Goal: Task Accomplishment & Management: Complete application form

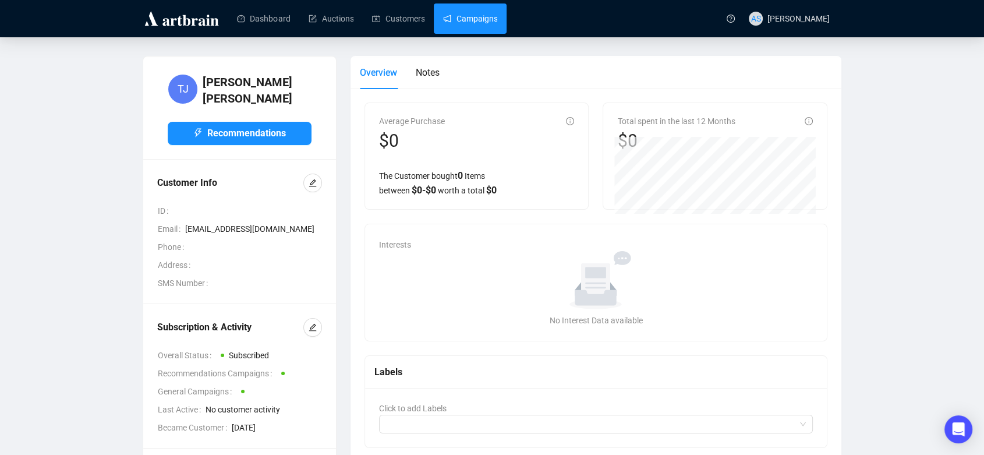
click at [466, 22] on link "Campaigns" at bounding box center [470, 18] width 54 height 30
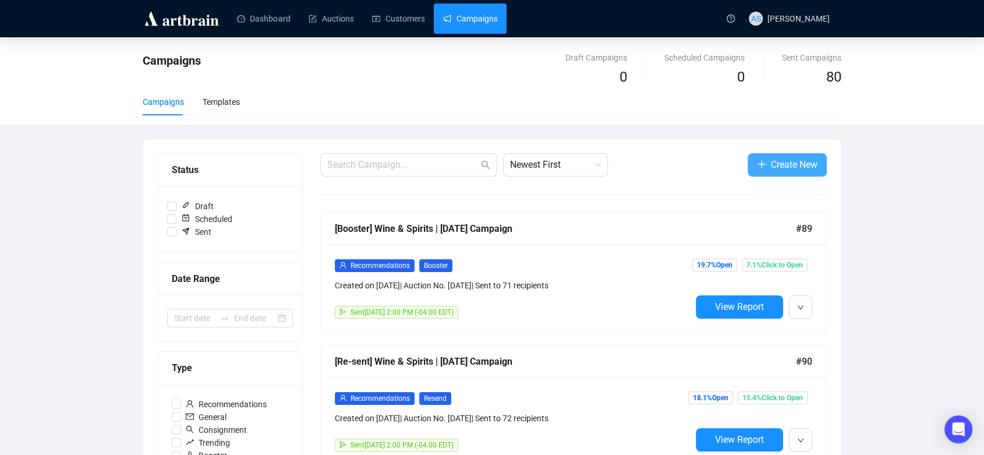
click at [764, 170] on span "button" at bounding box center [761, 164] width 9 height 15
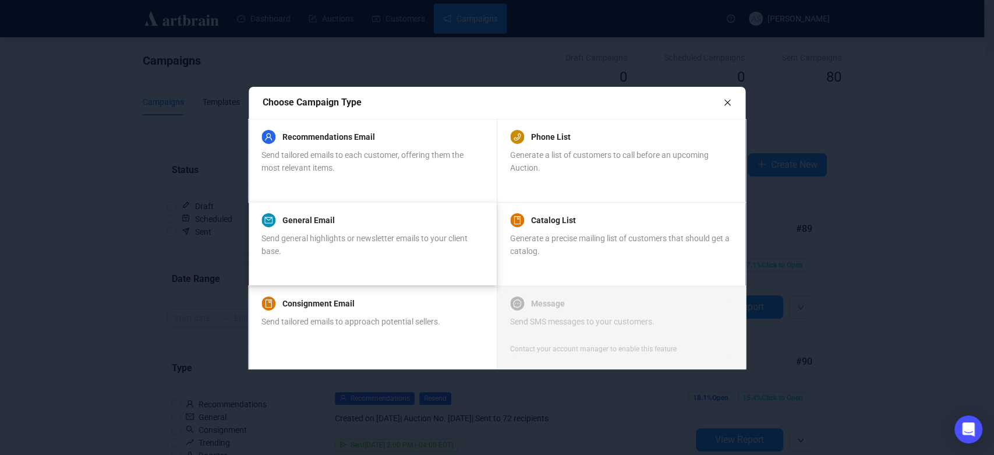
click at [367, 245] on div "Send general highlights or newsletter emails to your client base." at bounding box center [372, 245] width 221 height 26
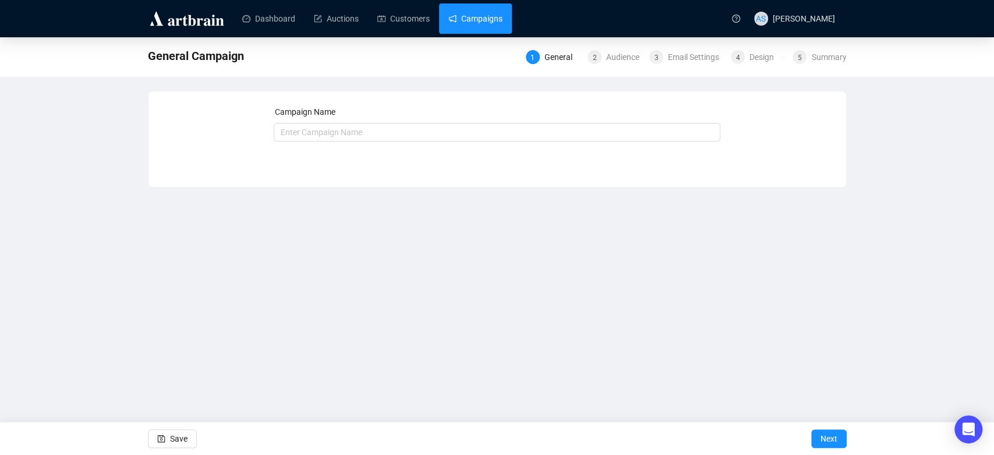
click at [462, 16] on link "Campaigns" at bounding box center [475, 18] width 54 height 30
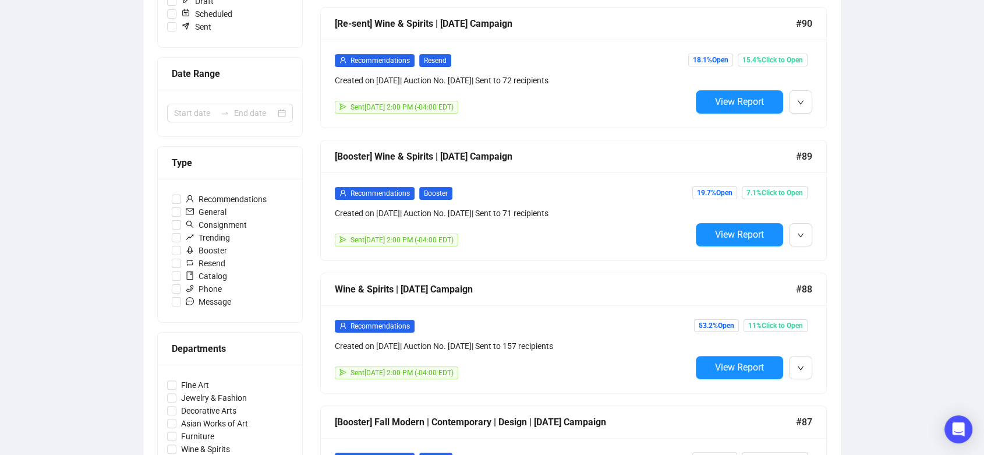
scroll to position [274, 0]
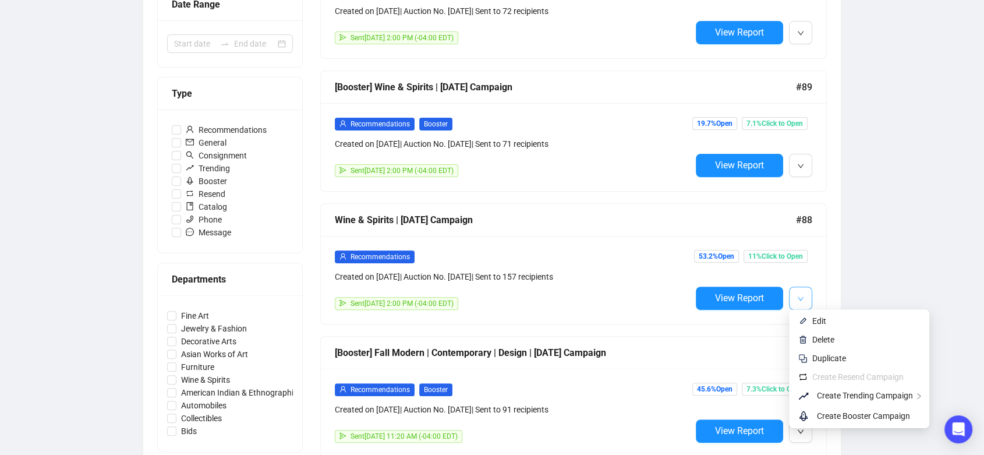
click at [802, 297] on icon "down" at bounding box center [800, 298] width 7 height 7
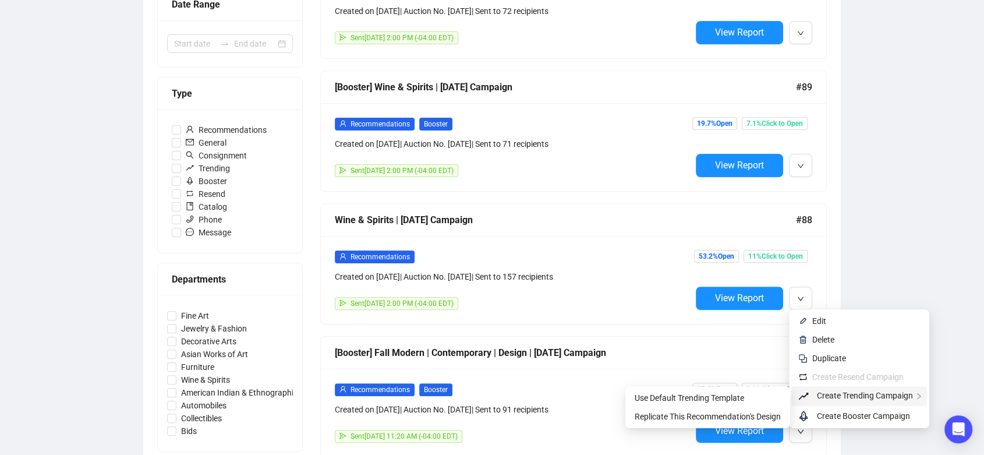
click at [824, 397] on span "Create Trending Campaign" at bounding box center [865, 395] width 96 height 9
click at [760, 416] on span "Replicate This Recommendation's Design" at bounding box center [708, 416] width 146 height 9
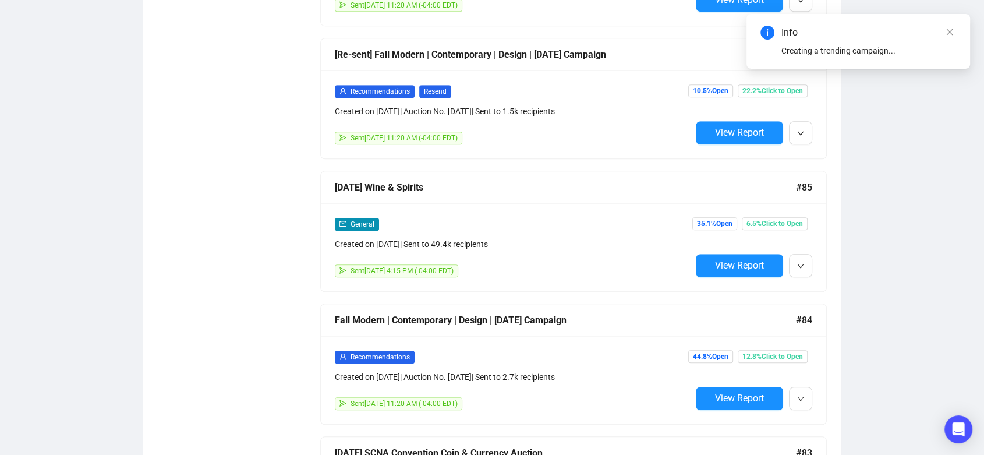
scroll to position [840, 0]
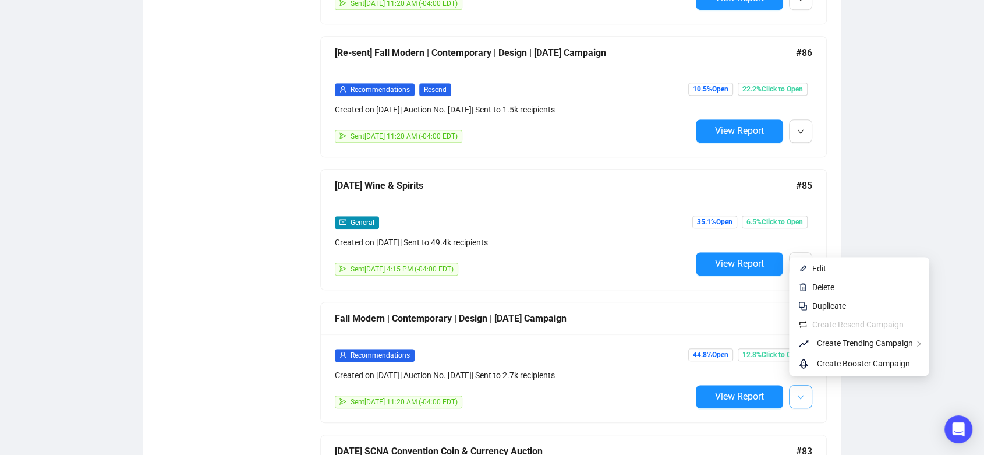
click at [798, 394] on icon "down" at bounding box center [800, 397] width 7 height 7
click at [775, 361] on span "Replicate This Recommendation's Design" at bounding box center [708, 363] width 146 height 9
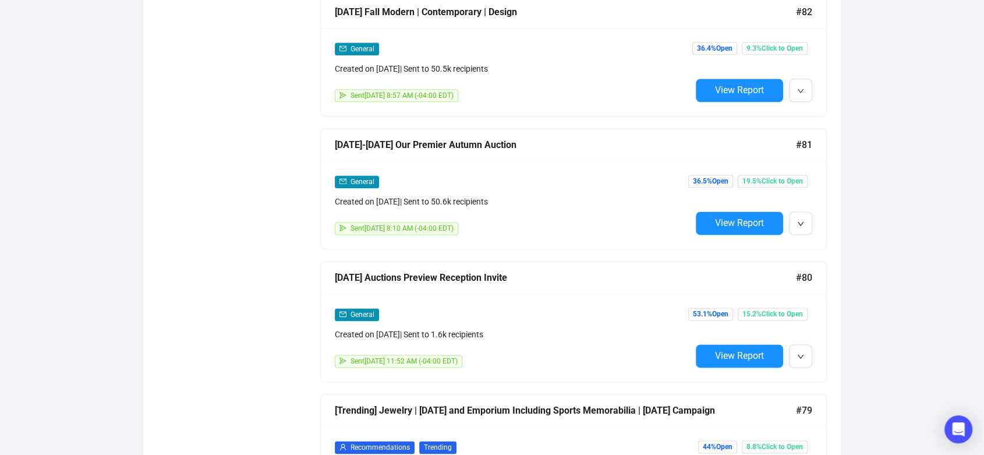
scroll to position [1548, 0]
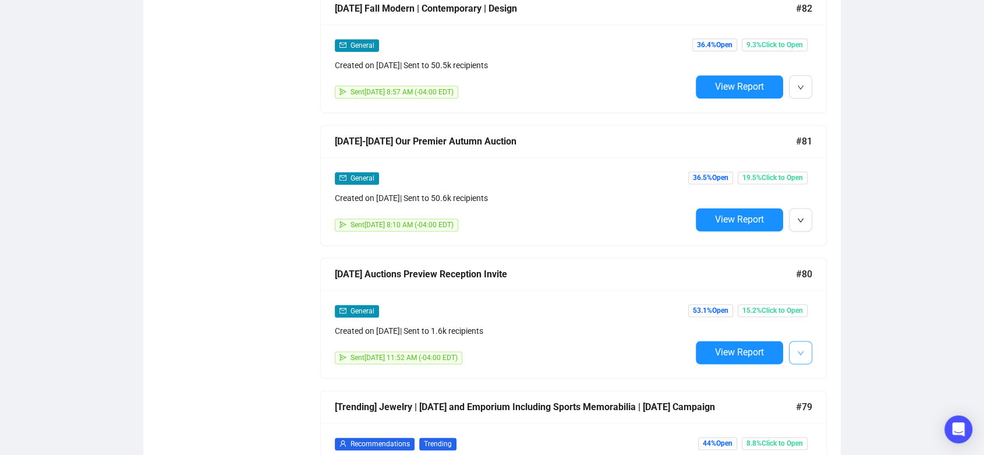
click at [797, 349] on icon "down" at bounding box center [800, 352] width 7 height 7
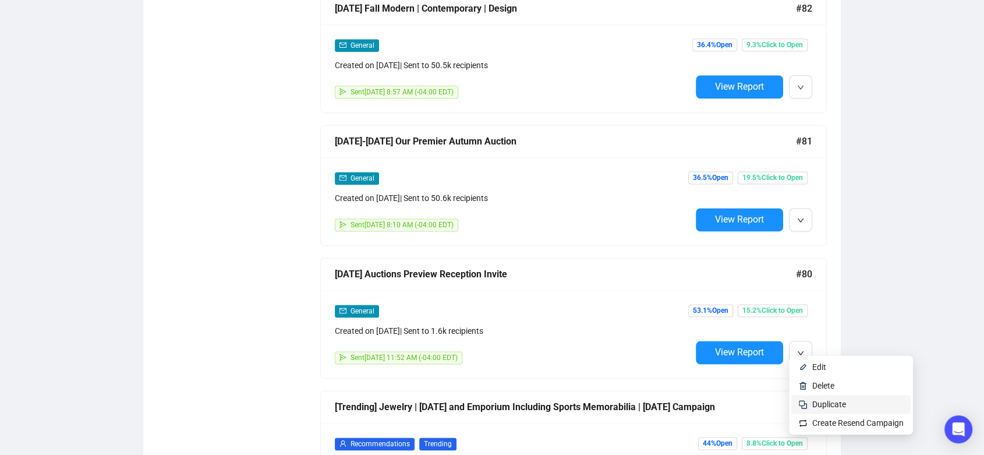
click at [819, 404] on span "Duplicate" at bounding box center [830, 404] width 34 height 9
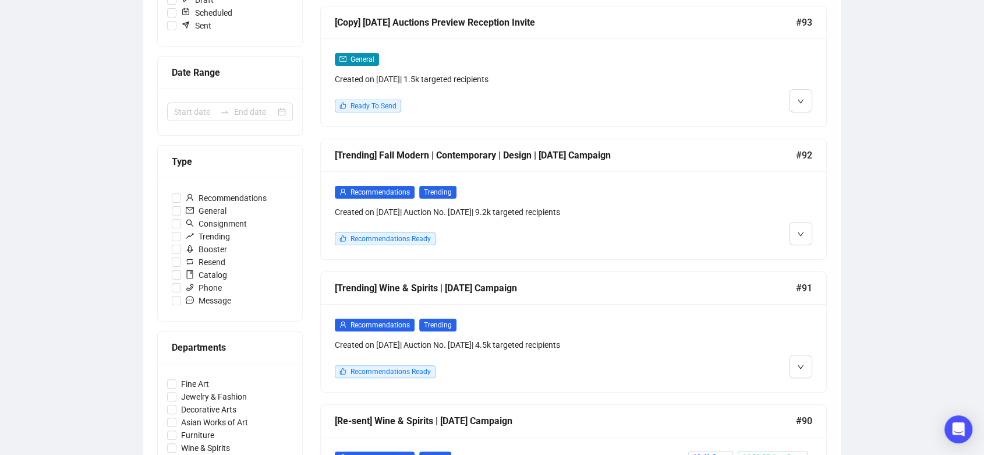
scroll to position [142, 0]
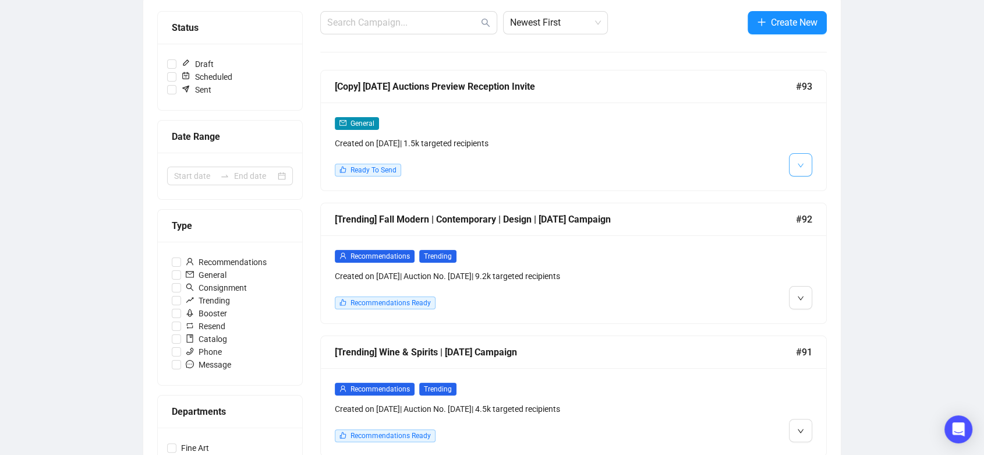
click at [795, 167] on button "button" at bounding box center [800, 164] width 23 height 23
click at [803, 188] on img at bounding box center [803, 189] width 9 height 9
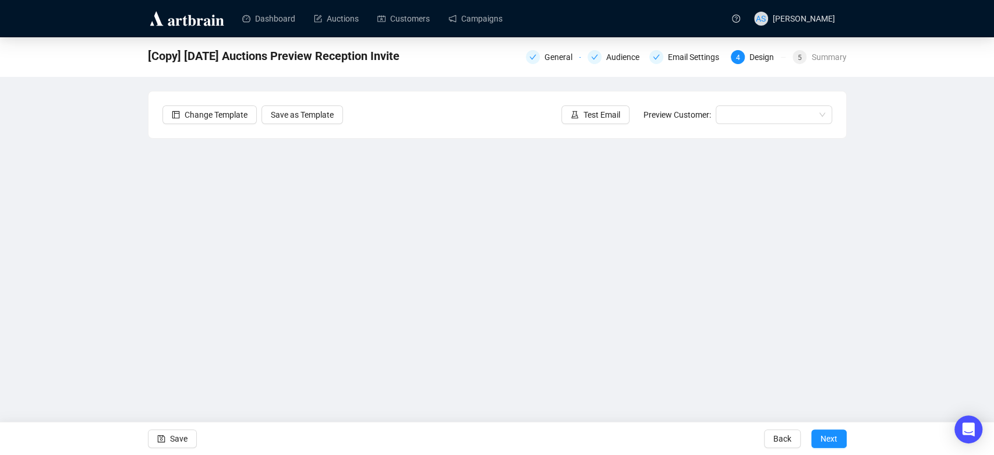
click at [870, 348] on div "[Copy] [DATE] Auctions Preview Reception Invite General Audience Email Settings…" at bounding box center [497, 233] width 994 height 393
click at [111, 248] on div "[Copy] [DATE] Auctions Preview Reception Invite General Audience Email Settings…" at bounding box center [497, 233] width 994 height 393
click at [891, 220] on div "[Copy] [DATE] Auctions Preview Reception Invite General Audience Email Settings…" at bounding box center [497, 233] width 994 height 393
click at [57, 329] on div "[Copy] [DATE] Auctions Preview Reception Invite General Audience Email Settings…" at bounding box center [497, 233] width 994 height 393
click at [158, 439] on icon "save" at bounding box center [161, 439] width 8 height 8
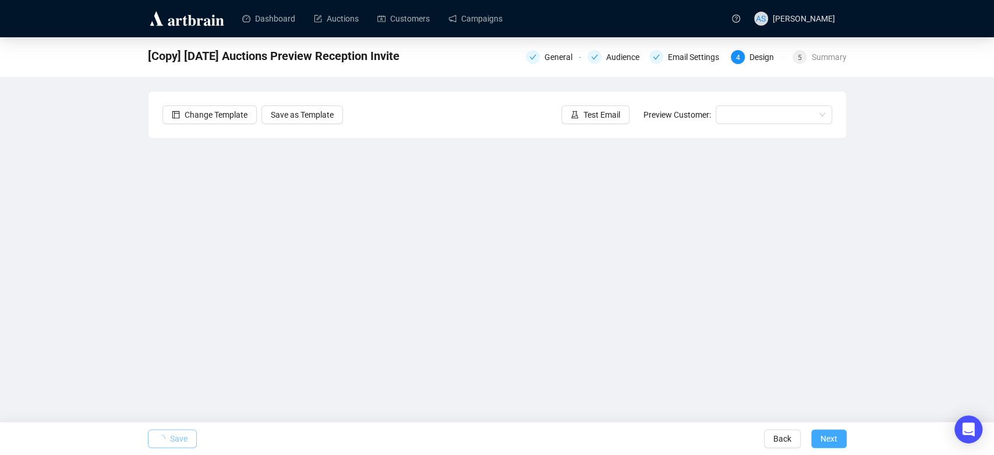
click at [821, 439] on span "Next" at bounding box center [829, 438] width 17 height 33
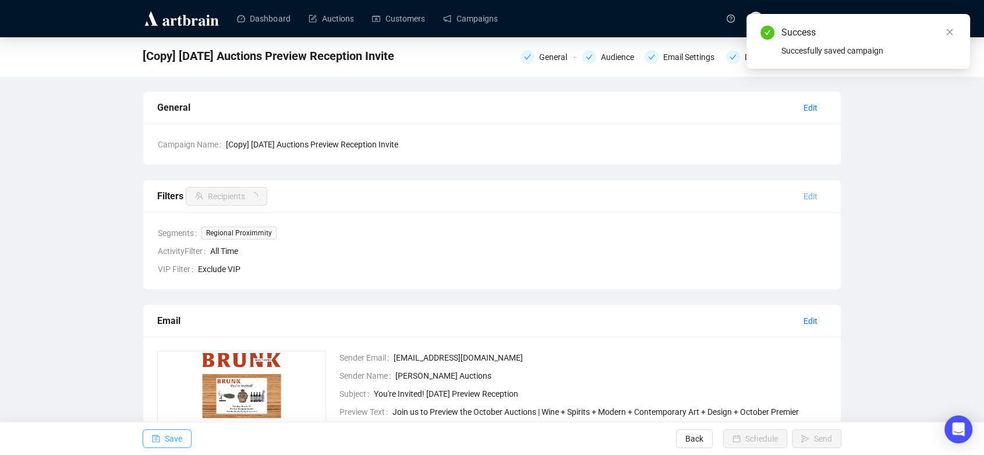
click at [811, 195] on span "Edit" at bounding box center [811, 196] width 14 height 13
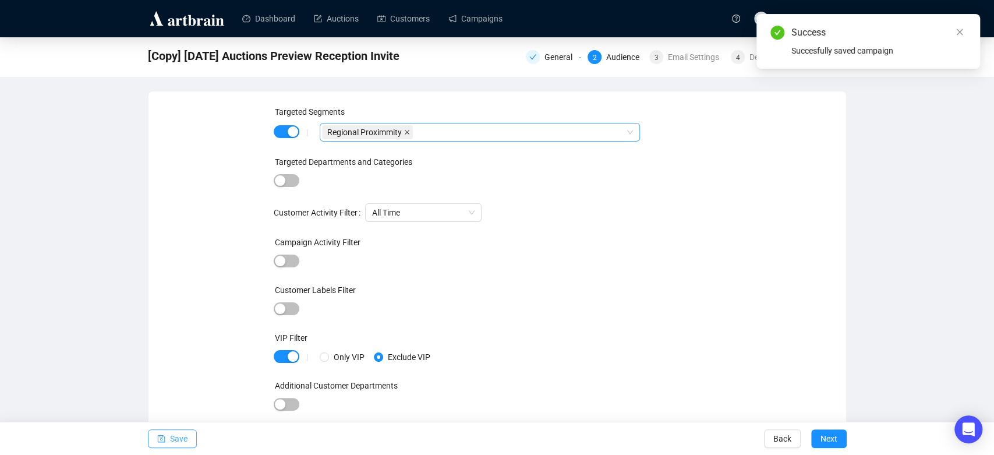
click at [404, 133] on icon "close" at bounding box center [407, 132] width 6 height 6
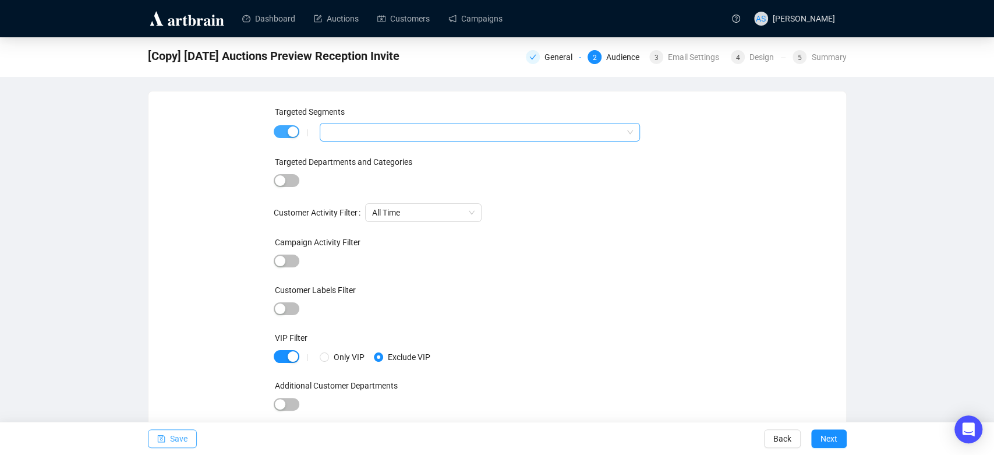
click at [286, 129] on span "button" at bounding box center [287, 131] width 26 height 13
click at [176, 442] on span "Save" at bounding box center [178, 438] width 17 height 33
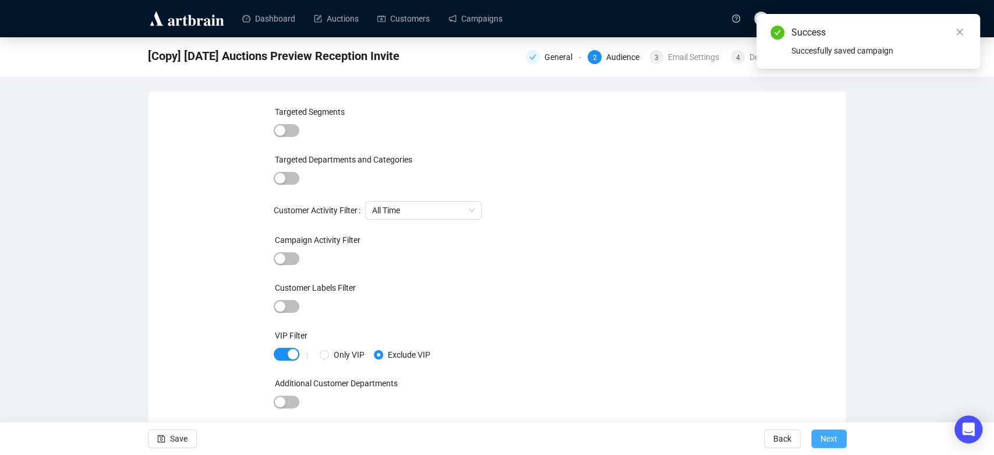
click at [835, 437] on span "Next" at bounding box center [829, 438] width 17 height 33
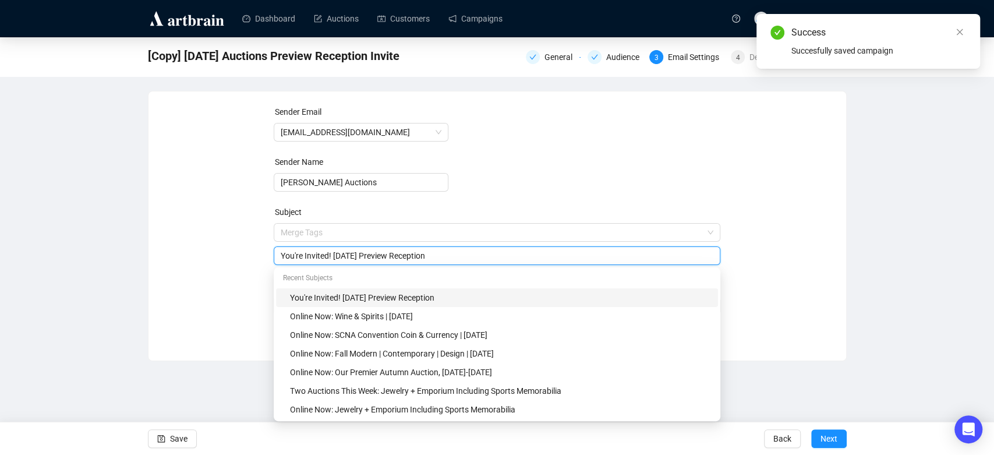
drag, startPoint x: 520, startPoint y: 236, endPoint x: 285, endPoint y: 221, distance: 234.7
click at [285, 221] on div "Subject Merge Tags You're Invited! [DATE] Preview Reception" at bounding box center [497, 235] width 447 height 59
type input "Y"
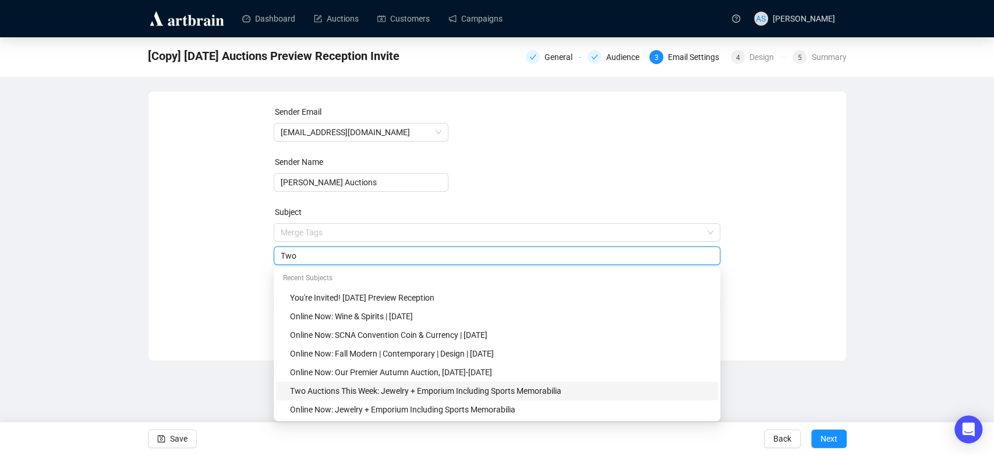
click at [326, 395] on div "Two Auctions This Week: Jewelry + Emporium Including Sports Memorabilia" at bounding box center [500, 390] width 421 height 13
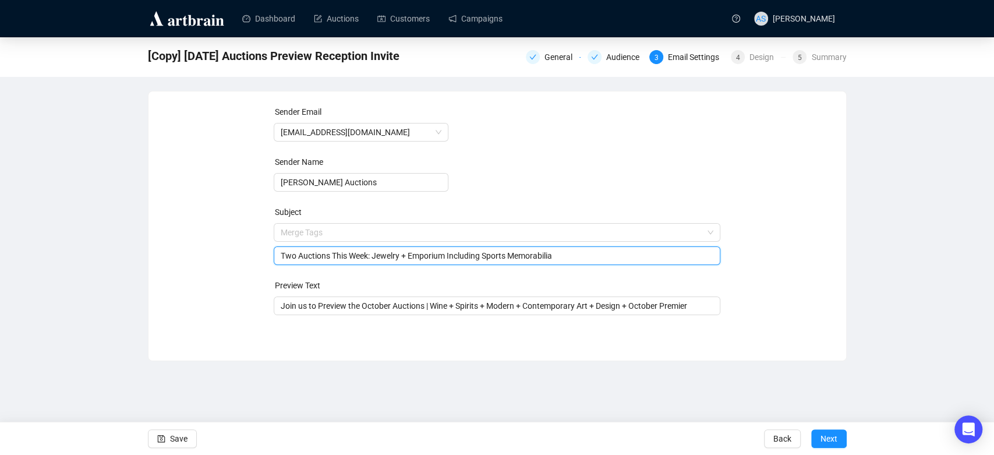
click at [373, 256] on input "Two Auctions This Week: Jewelry + Emporium Including Sports Memorabilia" at bounding box center [497, 255] width 433 height 13
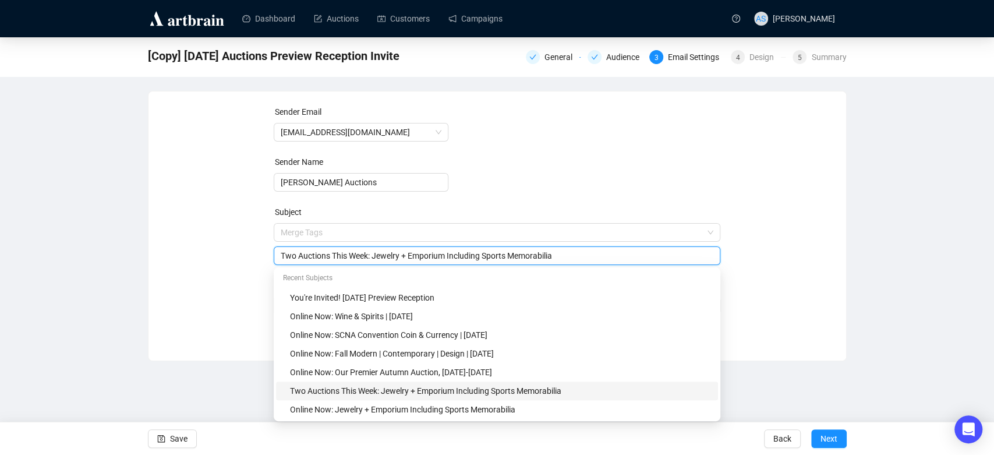
click at [373, 256] on input "Two Auctions This Week: Jewelry + Emporium Including Sports Memorabilia" at bounding box center [497, 255] width 433 height 13
drag, startPoint x: 571, startPoint y: 260, endPoint x: 432, endPoint y: 253, distance: 139.4
click at [432, 253] on input "Two Auctions This Week: Wine & Spirits + Emporium Including Sports Memorabilia" at bounding box center [497, 255] width 433 height 13
paste input "Fall Modern | Contemporary | Design | [DATE]"
type input "Two Auctions This Week: Wine & Spirits + Fall Modern | Contemporary | Design"
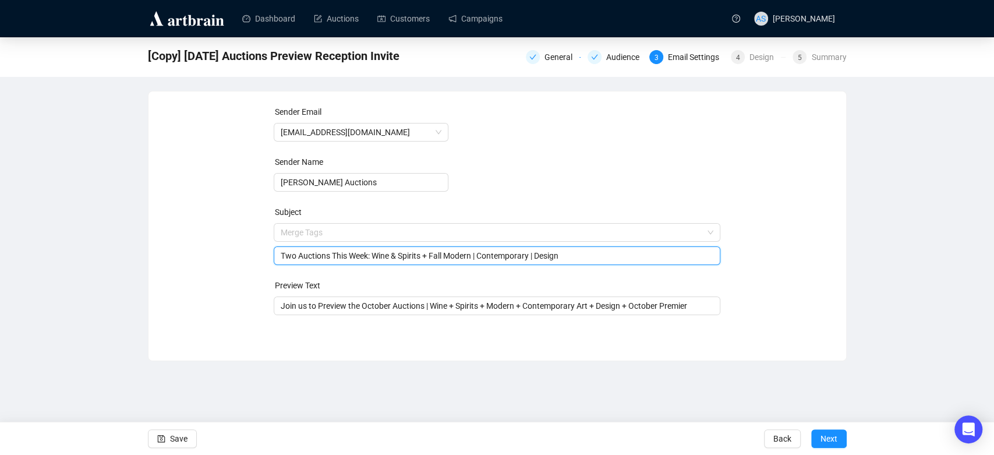
click at [186, 288] on div "Sender Email [EMAIL_ADDRESS][DOMAIN_NAME] Sender Name [PERSON_NAME] Auctions Su…" at bounding box center [498, 217] width 670 height 224
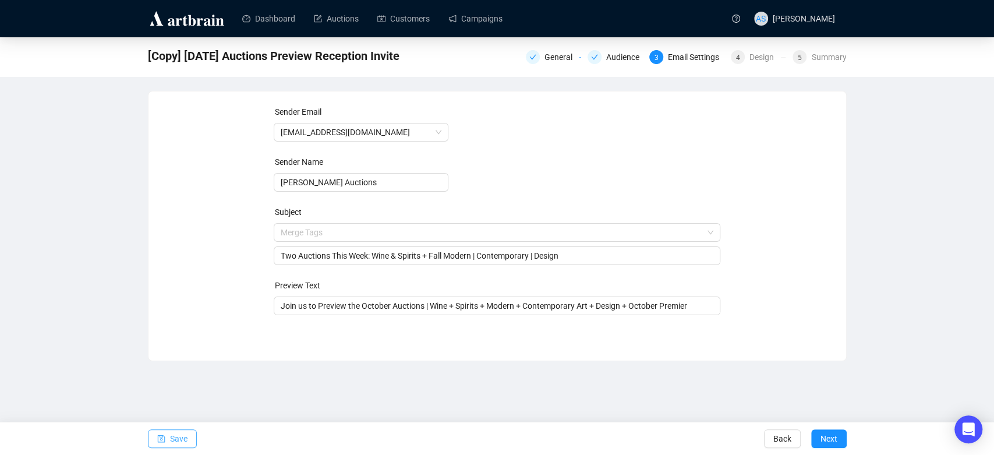
click at [164, 435] on icon "save" at bounding box center [161, 439] width 8 height 8
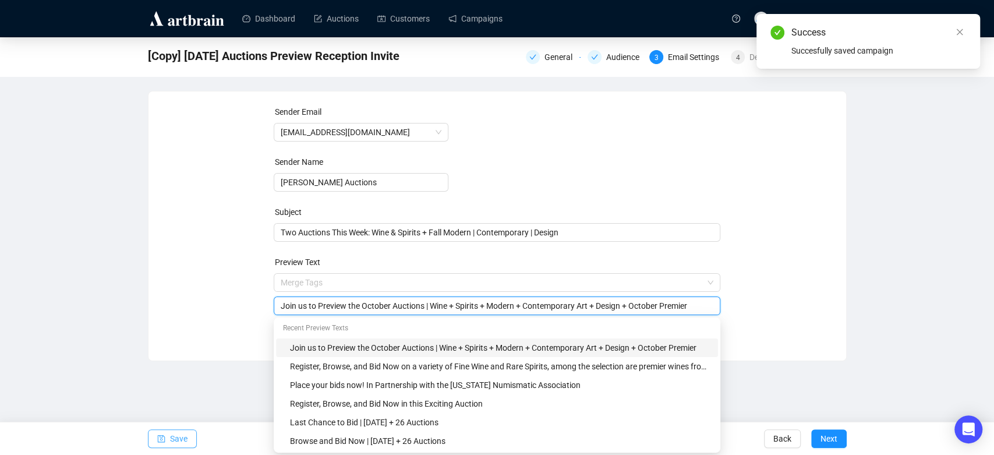
drag, startPoint x: 282, startPoint y: 306, endPoint x: 751, endPoint y: 372, distance: 473.5
click at [751, 372] on div "Dashboard Auctions Customers Campaigns AS [PERSON_NAME] [Copy] [DATE] Auctions …" at bounding box center [497, 227] width 994 height 455
type input "J"
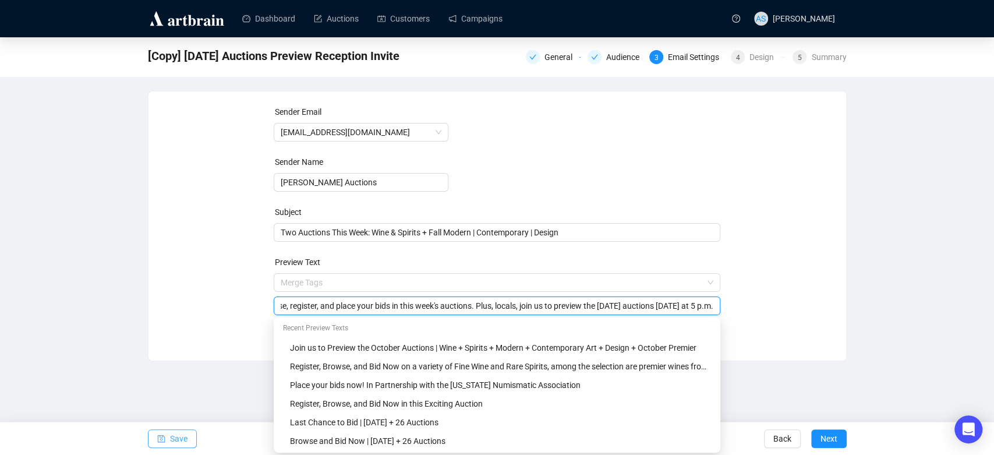
scroll to position [0, 122]
type input "Last chance to browse, register, and place your bids in this week's auctions. P…"
click at [751, 372] on div "Dashboard Auctions Customers Campaigns AS [PERSON_NAME] [Copy] [DATE] Auctions …" at bounding box center [497, 227] width 994 height 455
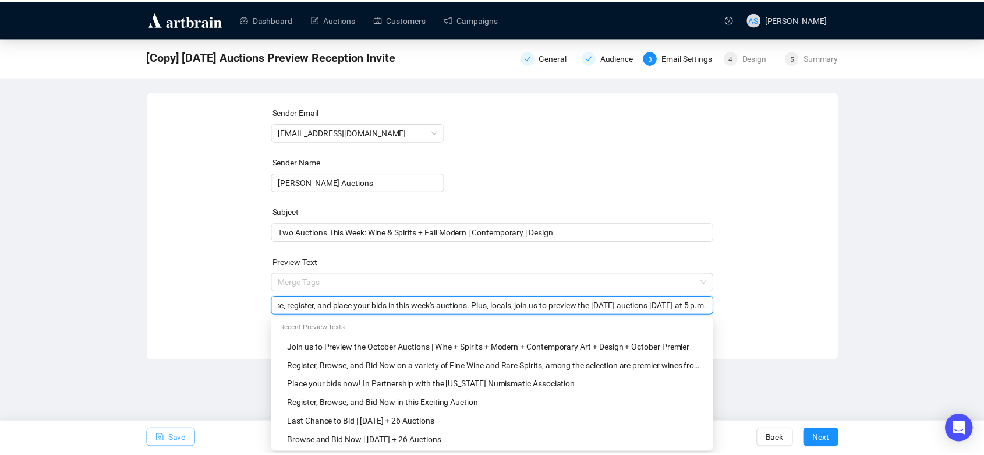
scroll to position [0, 0]
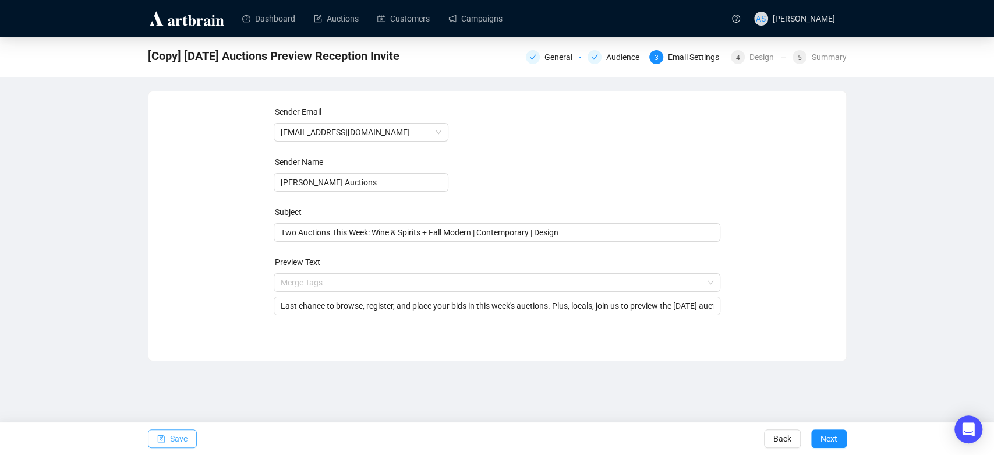
click at [150, 444] on button "Save" at bounding box center [172, 438] width 49 height 19
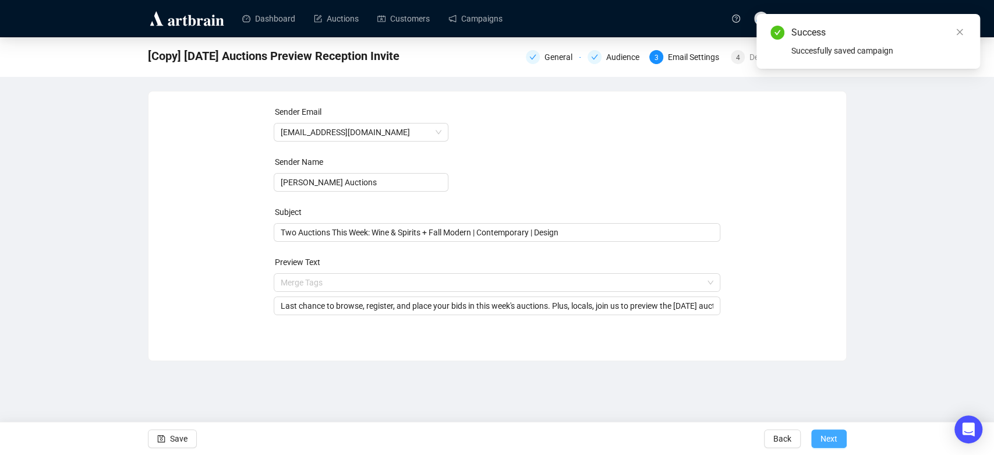
click at [829, 436] on span "Next" at bounding box center [829, 438] width 17 height 33
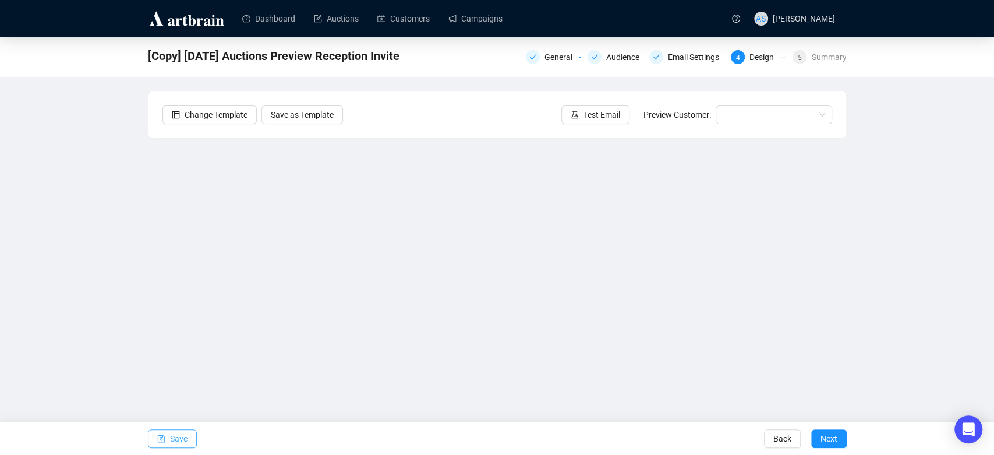
click at [174, 441] on span "Save" at bounding box center [178, 438] width 17 height 33
click at [582, 111] on button "Test Email" at bounding box center [595, 114] width 68 height 19
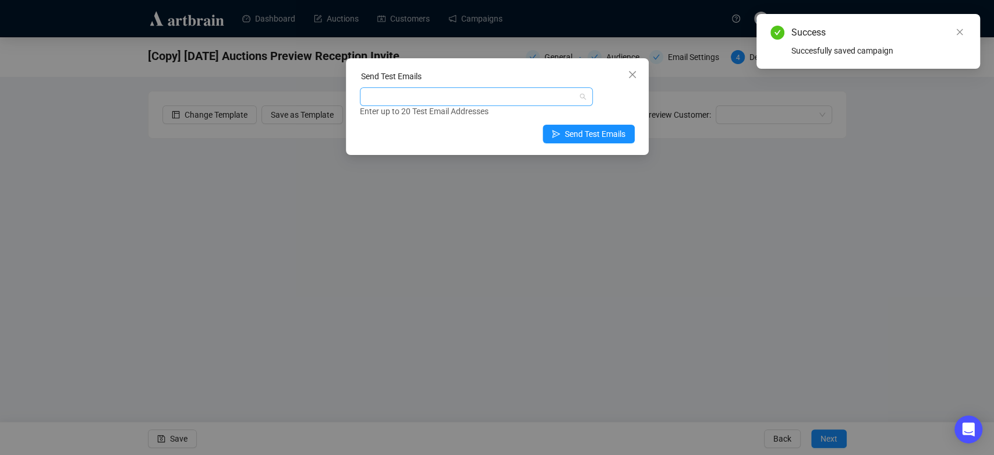
click at [534, 98] on div at bounding box center [470, 97] width 216 height 16
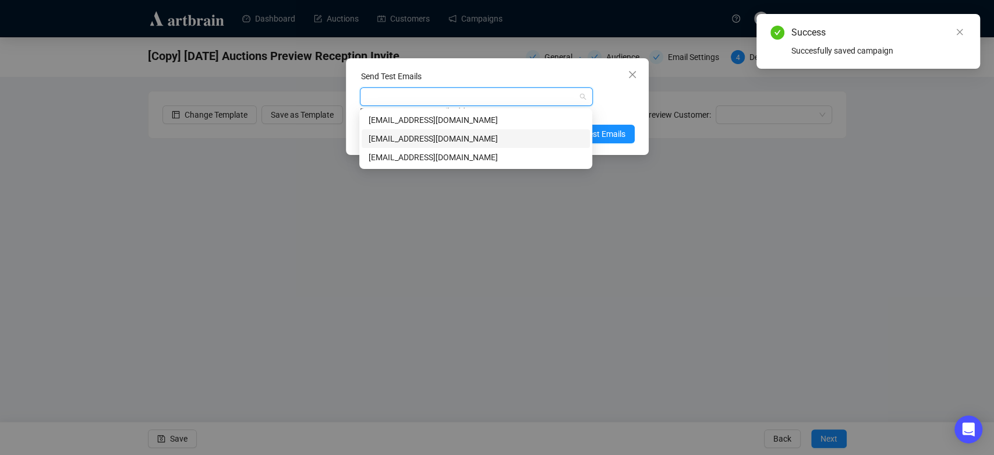
click at [510, 139] on div "[EMAIL_ADDRESS][DOMAIN_NAME]" at bounding box center [476, 138] width 214 height 13
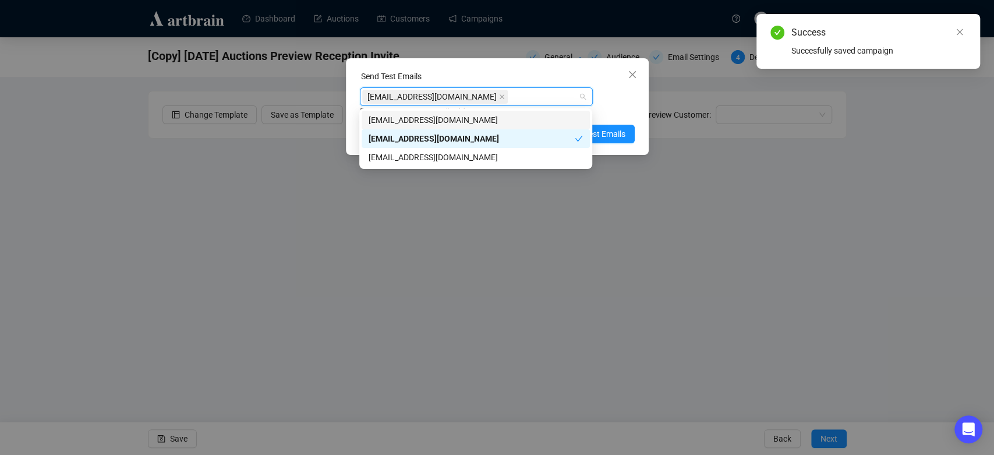
click at [623, 95] on div "[EMAIL_ADDRESS][DOMAIN_NAME] Enter up to 20 Test Email Addresses" at bounding box center [497, 102] width 275 height 30
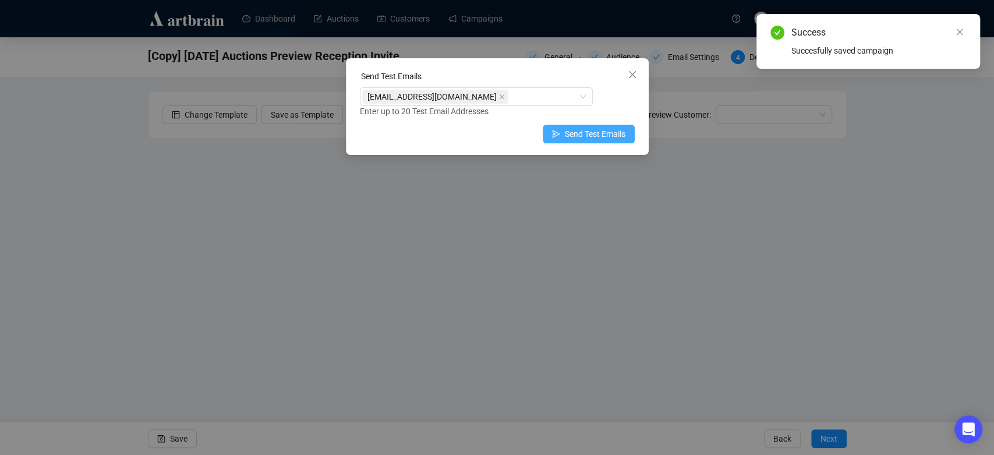
click at [601, 141] on button "Send Test Emails" at bounding box center [589, 134] width 92 height 19
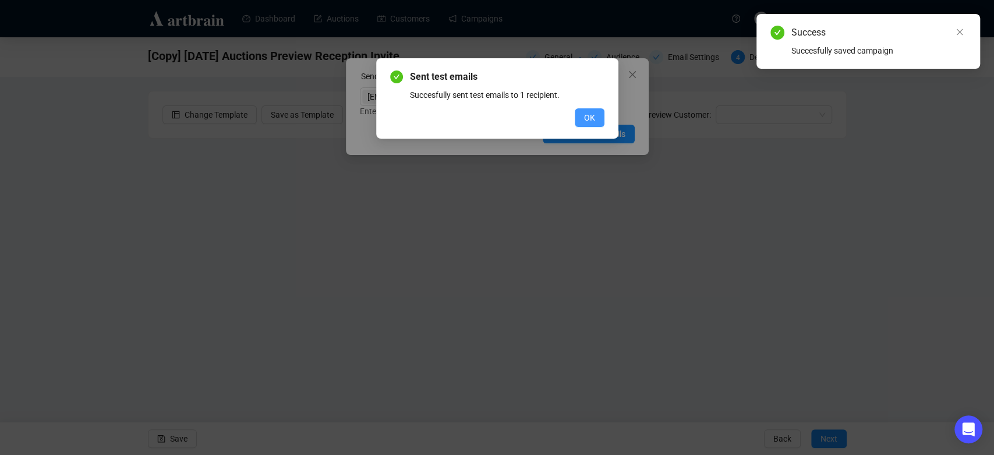
click at [588, 115] on span "OK" at bounding box center [589, 117] width 11 height 13
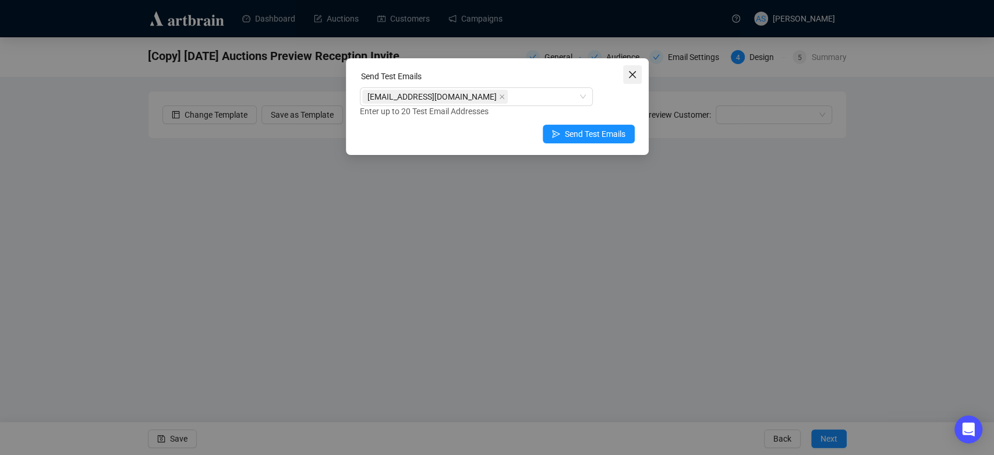
click at [635, 76] on icon "close" at bounding box center [632, 74] width 9 height 9
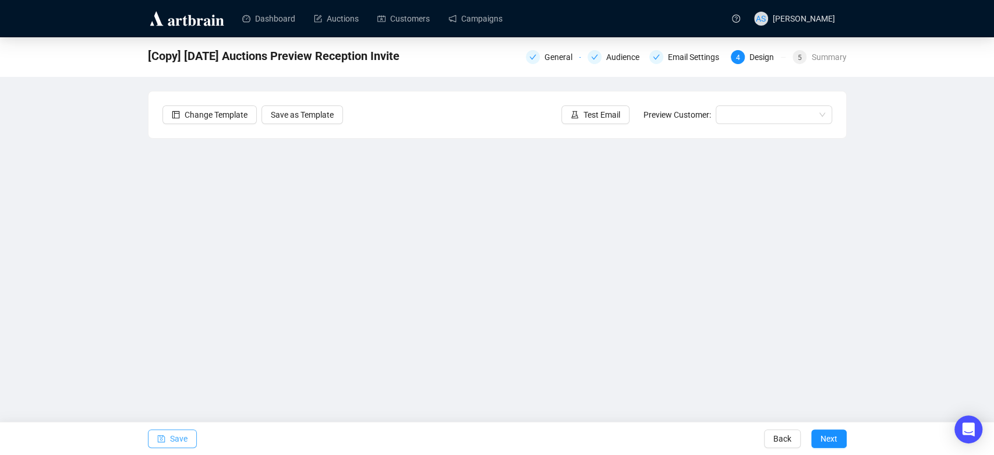
click at [184, 437] on span "Save" at bounding box center [178, 438] width 17 height 33
click at [167, 437] on button "Save" at bounding box center [172, 438] width 49 height 19
click at [585, 114] on span "Test Email" at bounding box center [602, 114] width 37 height 13
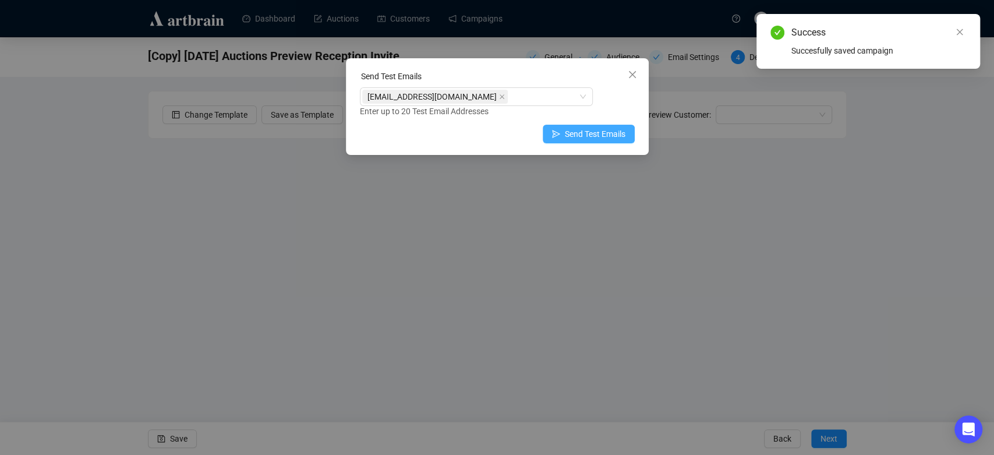
click at [560, 132] on icon "send" at bounding box center [556, 134] width 8 height 8
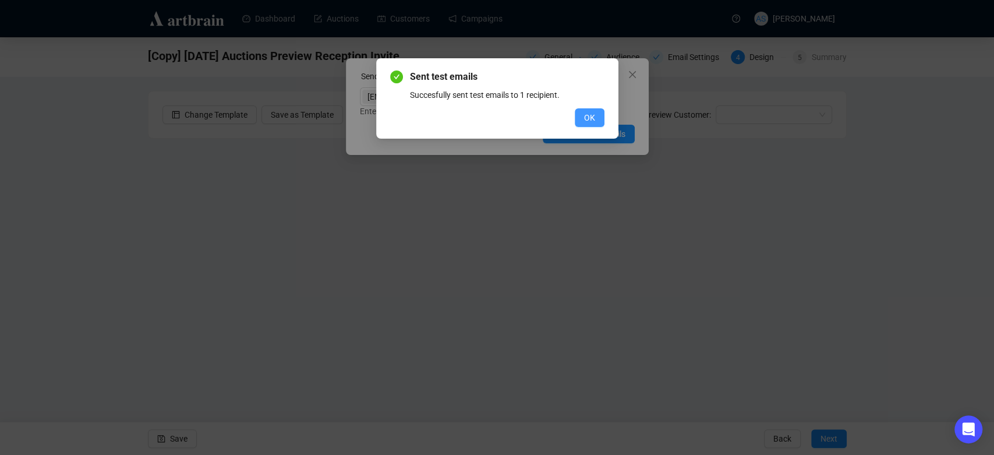
click at [589, 118] on span "OK" at bounding box center [589, 117] width 11 height 13
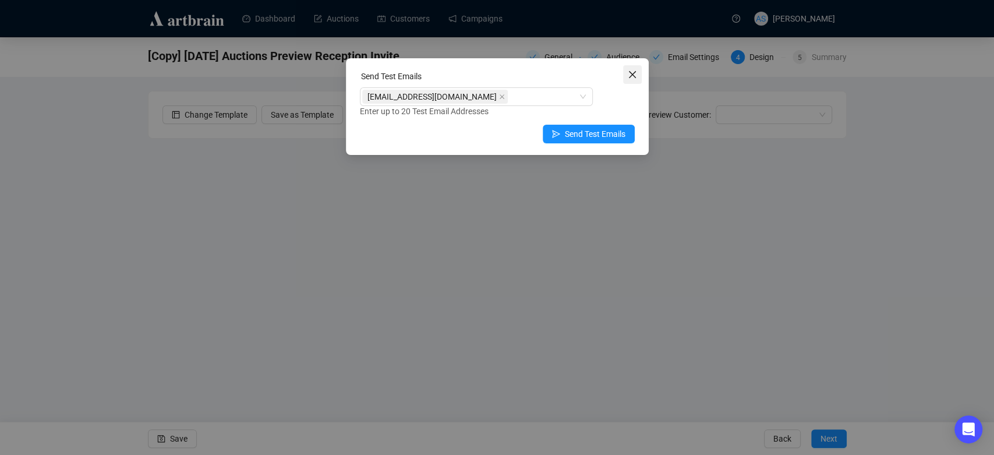
click at [628, 70] on icon "close" at bounding box center [632, 74] width 9 height 9
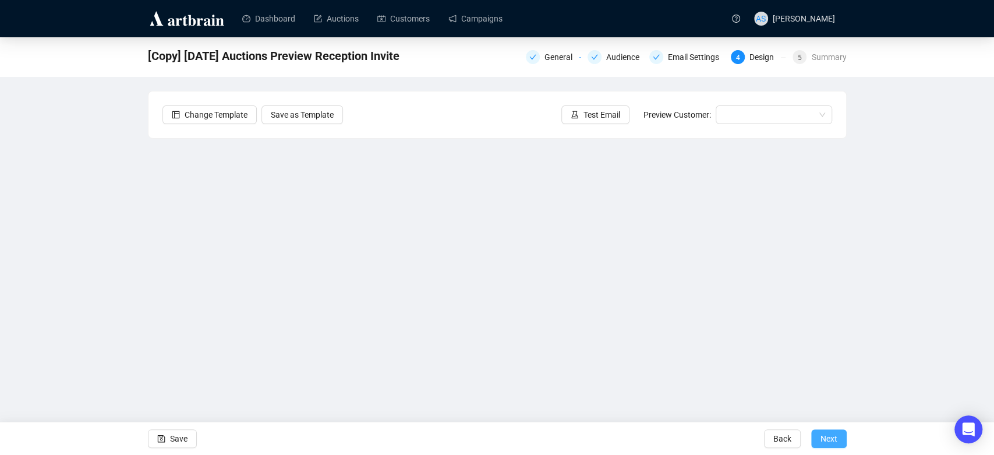
click at [832, 441] on span "Next" at bounding box center [829, 438] width 17 height 33
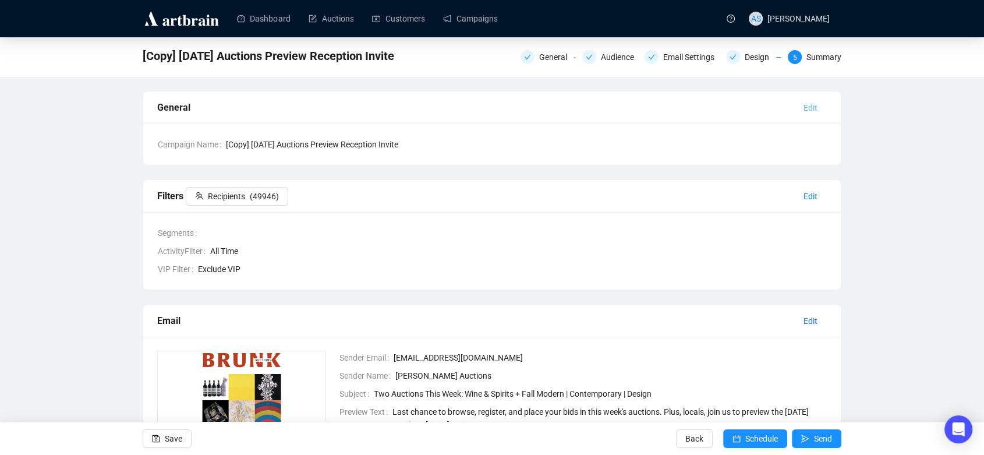
click at [812, 108] on span "Edit" at bounding box center [811, 107] width 14 height 13
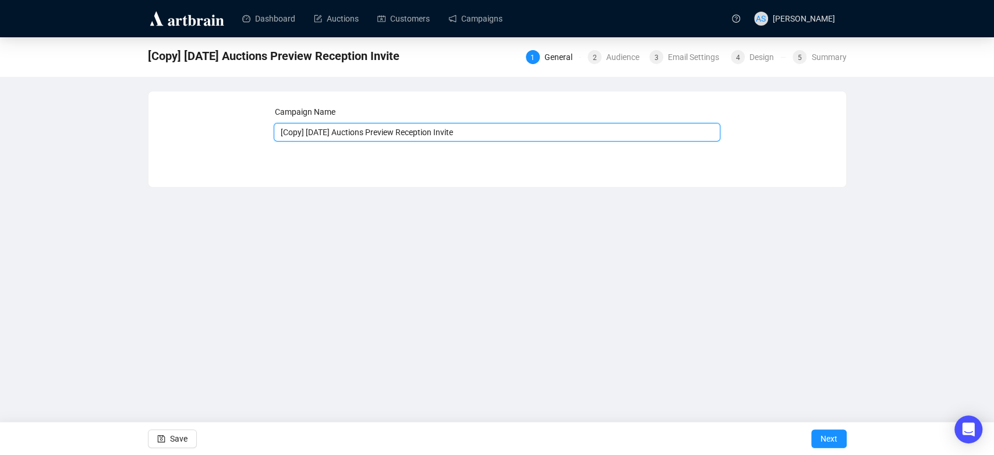
drag, startPoint x: 520, startPoint y: 123, endPoint x: 235, endPoint y: 116, distance: 285.5
click at [235, 116] on div "Campaign Name [Copy] [DATE] Auctions Preview Reception Invite Save Next" at bounding box center [498, 130] width 670 height 50
drag, startPoint x: 388, startPoint y: 135, endPoint x: 128, endPoint y: 67, distance: 268.4
click at [128, 67] on div "[Copy] [DATE] Auctions Preview Reception Invite 1 General 2 Audience 3 Email Se…" at bounding box center [497, 112] width 994 height 150
type input "R"
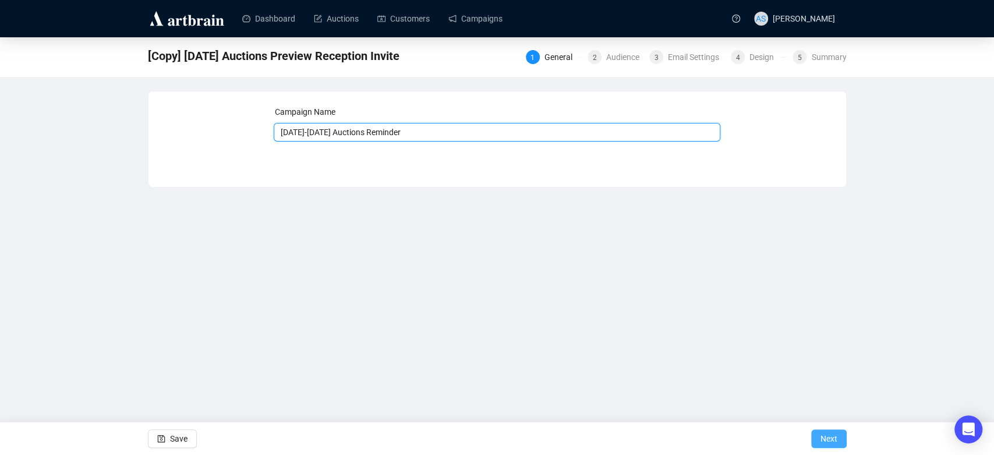
type input "[DATE]-[DATE] Auctions Reminder"
click at [833, 433] on span "Next" at bounding box center [829, 438] width 17 height 33
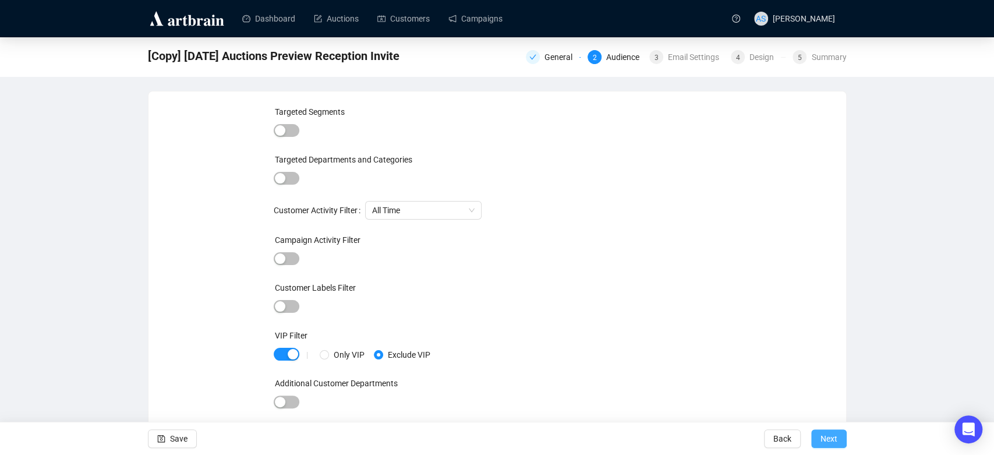
click at [825, 439] on span "Next" at bounding box center [829, 438] width 17 height 33
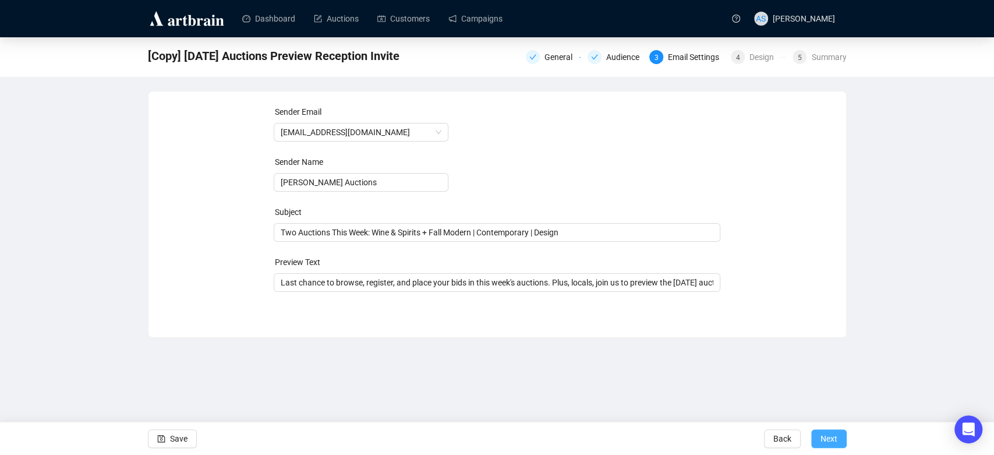
click at [825, 430] on span "Next" at bounding box center [829, 438] width 17 height 33
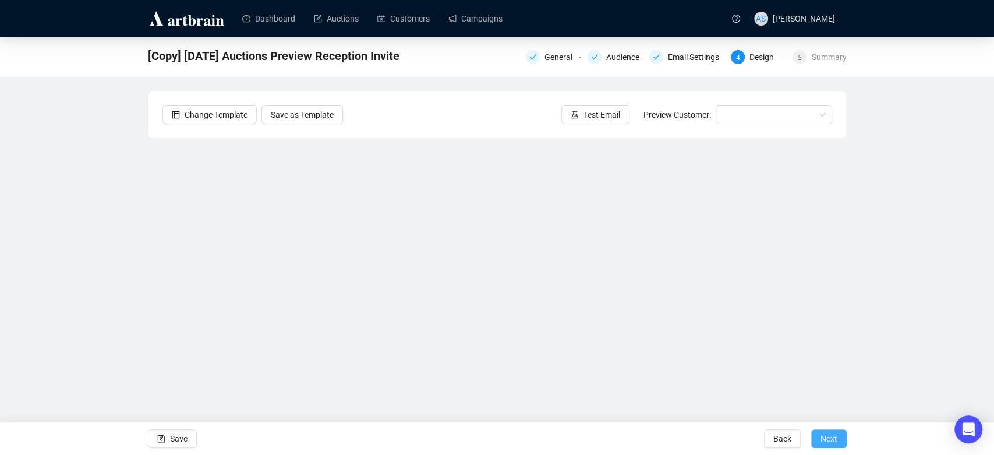
click at [824, 433] on span "Next" at bounding box center [829, 438] width 17 height 33
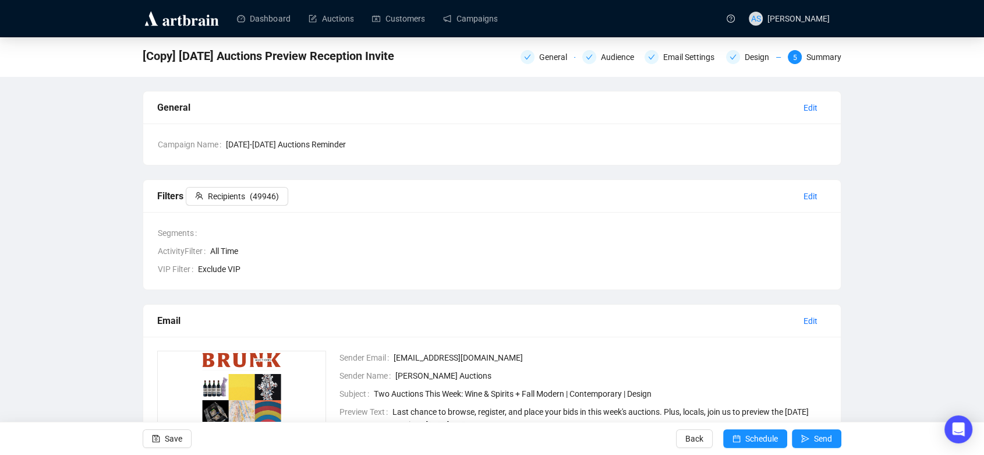
scroll to position [202, 0]
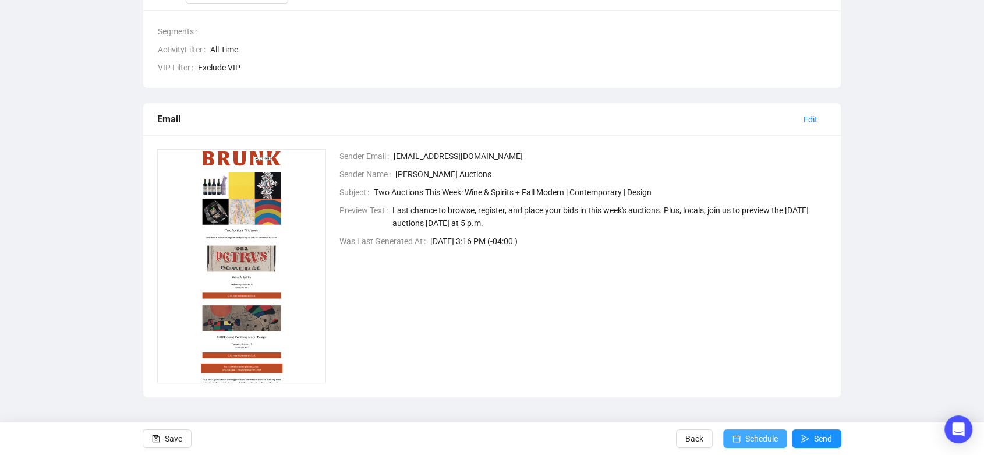
click at [745, 436] on button "Schedule" at bounding box center [755, 438] width 64 height 19
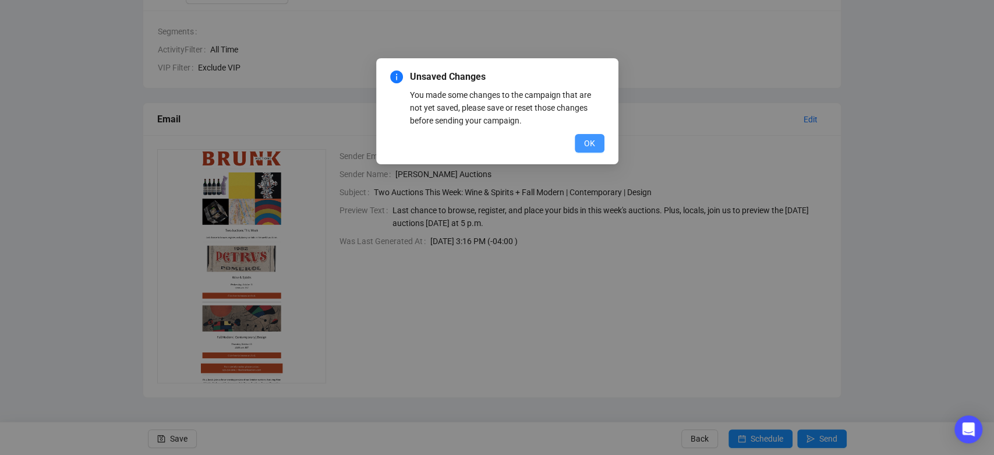
click at [585, 139] on span "OK" at bounding box center [589, 143] width 11 height 13
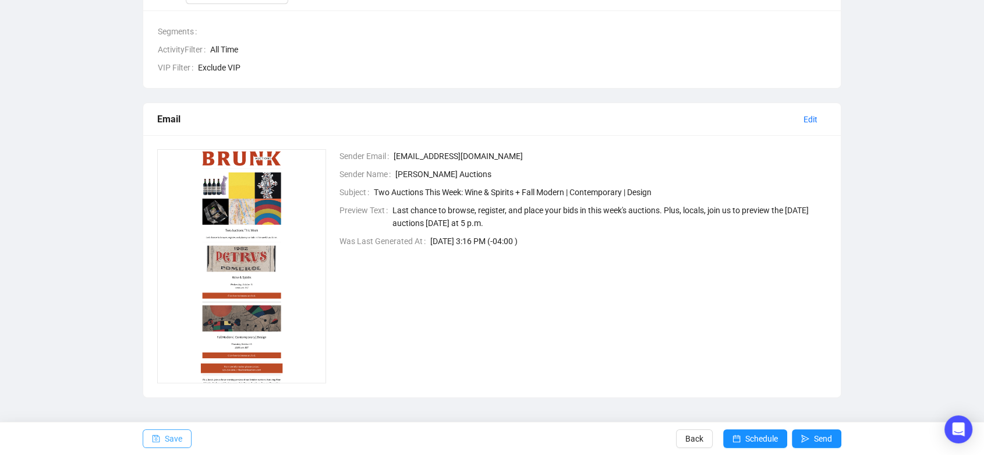
click at [178, 436] on span "Save" at bounding box center [173, 438] width 17 height 33
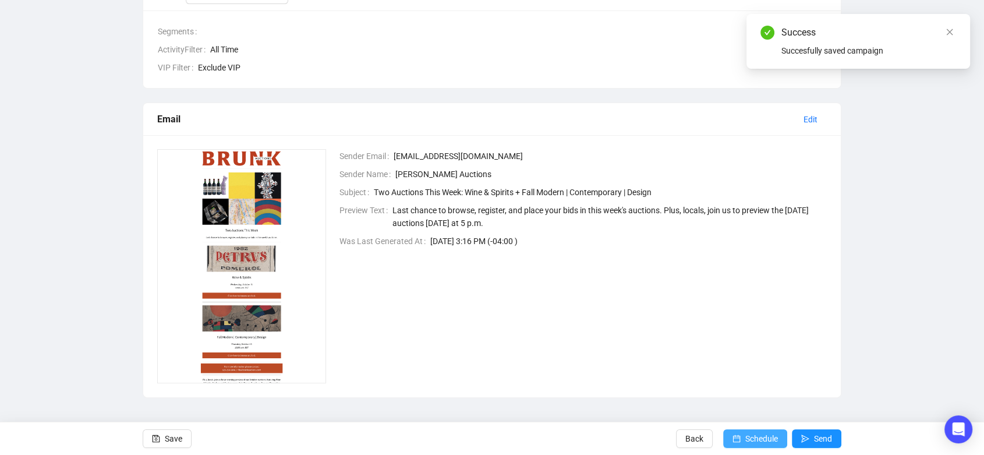
click at [765, 439] on span "Schedule" at bounding box center [762, 438] width 33 height 33
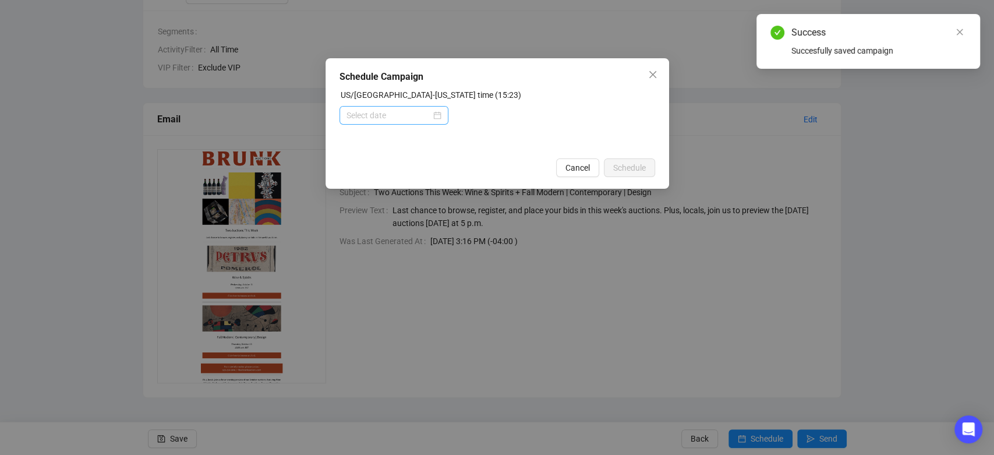
click at [433, 114] on div at bounding box center [394, 115] width 95 height 13
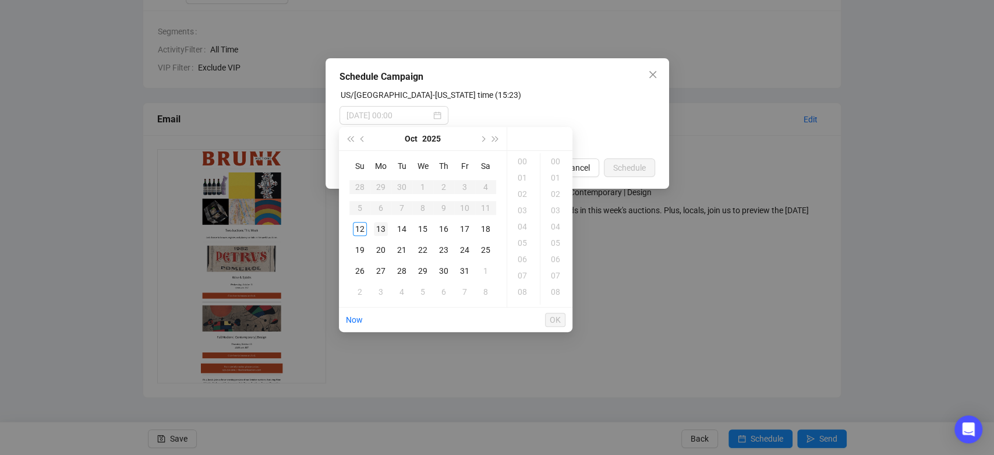
click at [383, 228] on div "13" at bounding box center [381, 229] width 14 height 14
click at [519, 250] on div "10" at bounding box center [524, 258] width 28 height 16
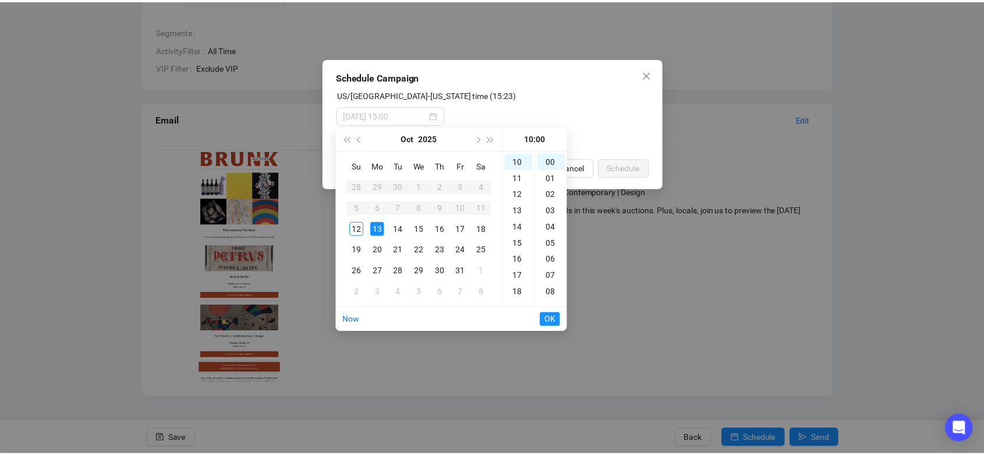
scroll to position [163, 0]
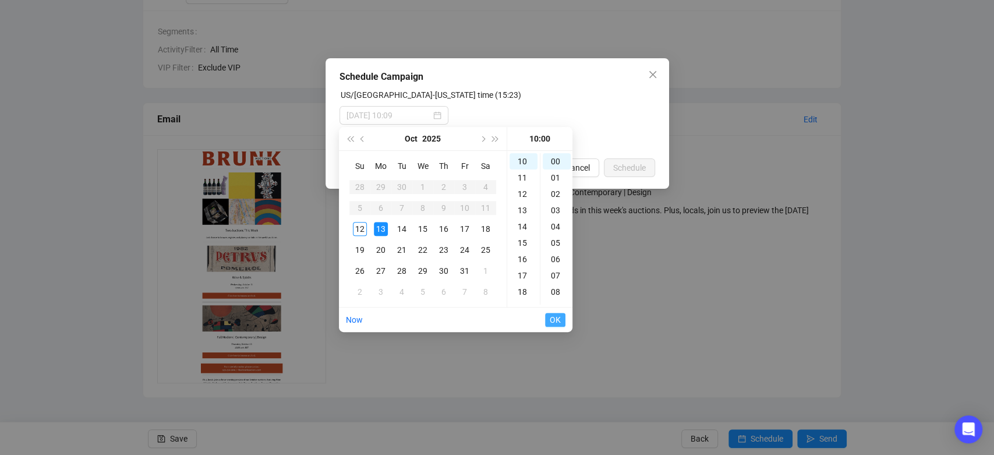
type input "[DATE] 10:00"
click at [554, 320] on span "OK" at bounding box center [555, 320] width 11 height 22
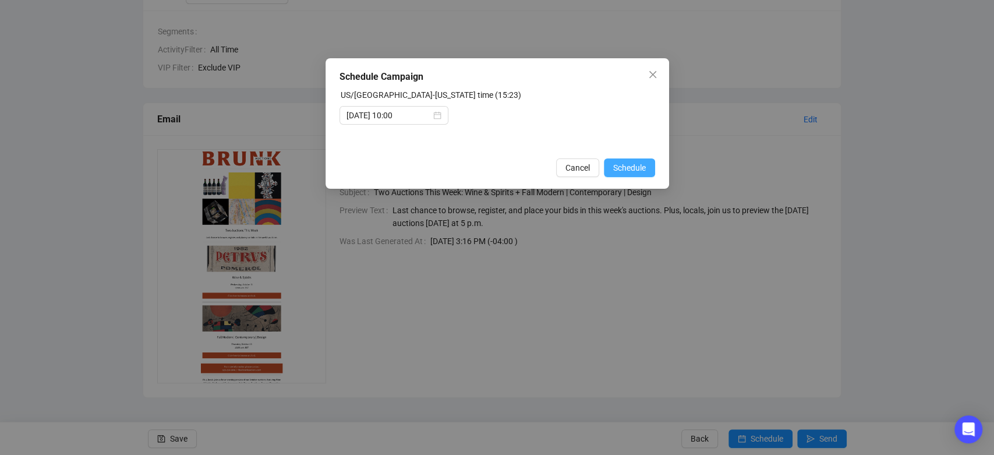
click at [641, 169] on span "Schedule" at bounding box center [629, 167] width 33 height 13
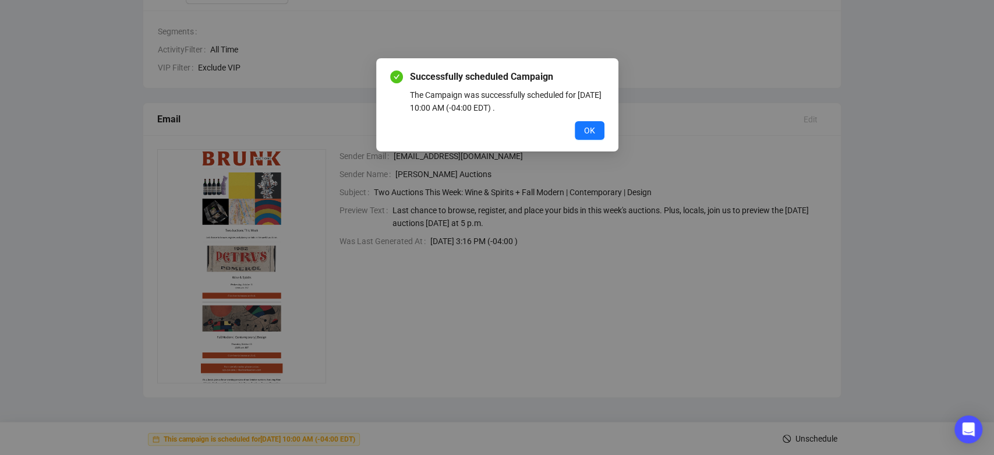
click at [606, 136] on div "Successfully scheduled Campaign The Campaign was successfully scheduled for [DA…" at bounding box center [497, 104] width 242 height 93
click at [594, 132] on span "OK" at bounding box center [589, 130] width 11 height 13
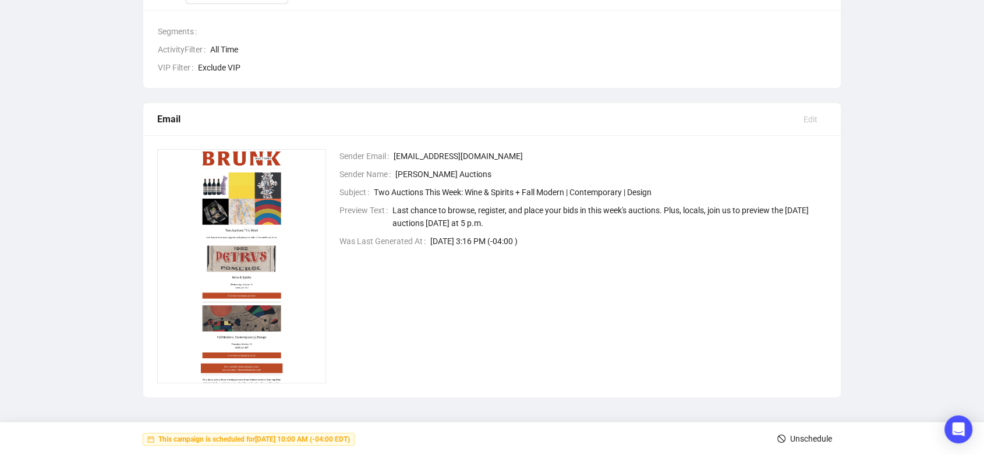
scroll to position [0, 0]
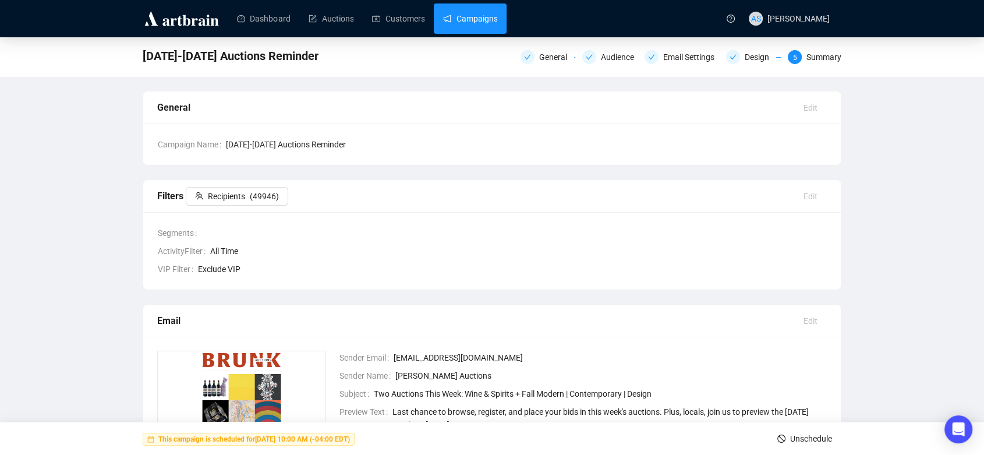
click at [476, 13] on link "Campaigns" at bounding box center [470, 18] width 54 height 30
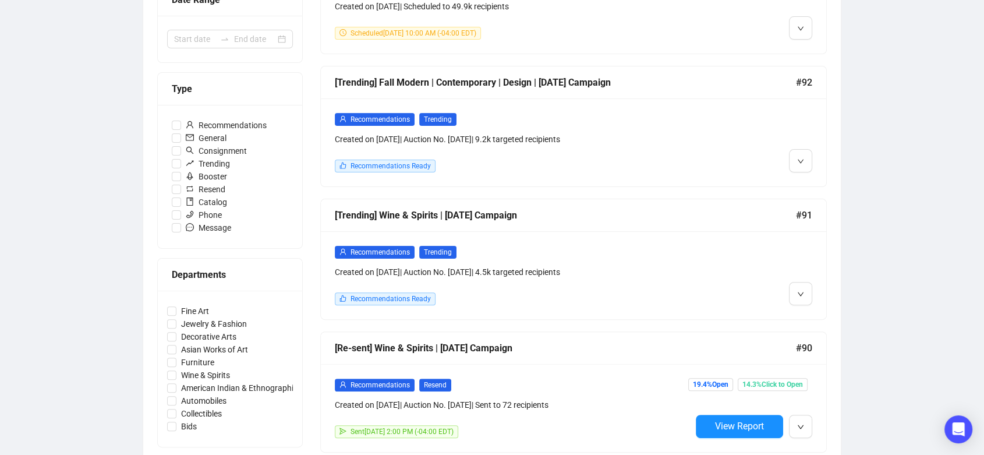
scroll to position [287, 0]
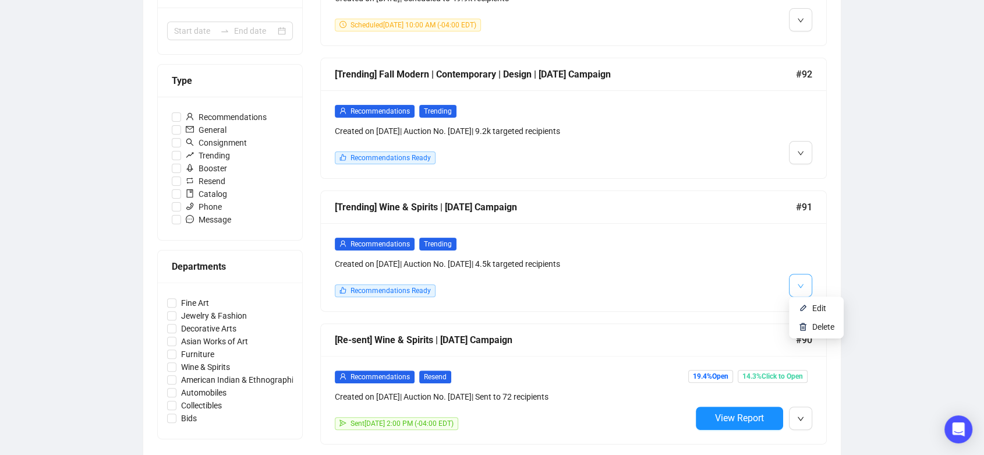
click at [800, 282] on icon "down" at bounding box center [800, 285] width 7 height 7
click at [801, 306] on img at bounding box center [803, 307] width 9 height 9
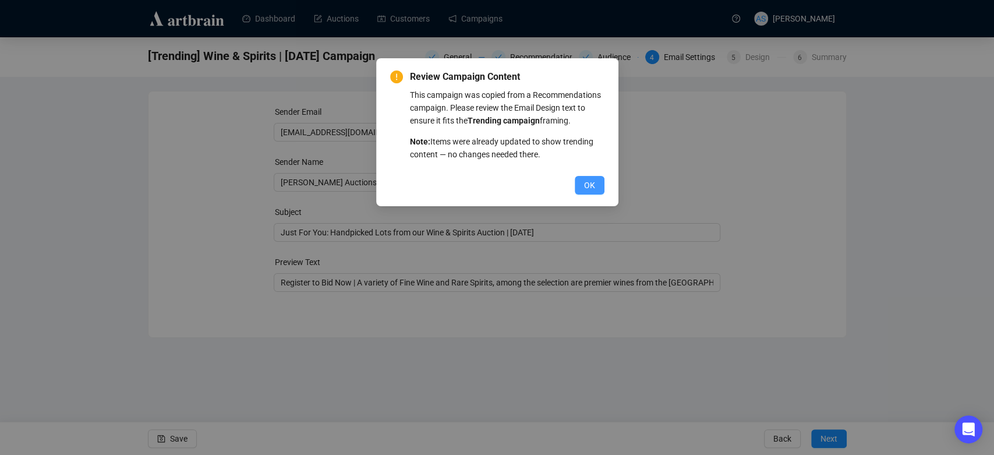
click at [584, 178] on button "OK" at bounding box center [590, 185] width 30 height 19
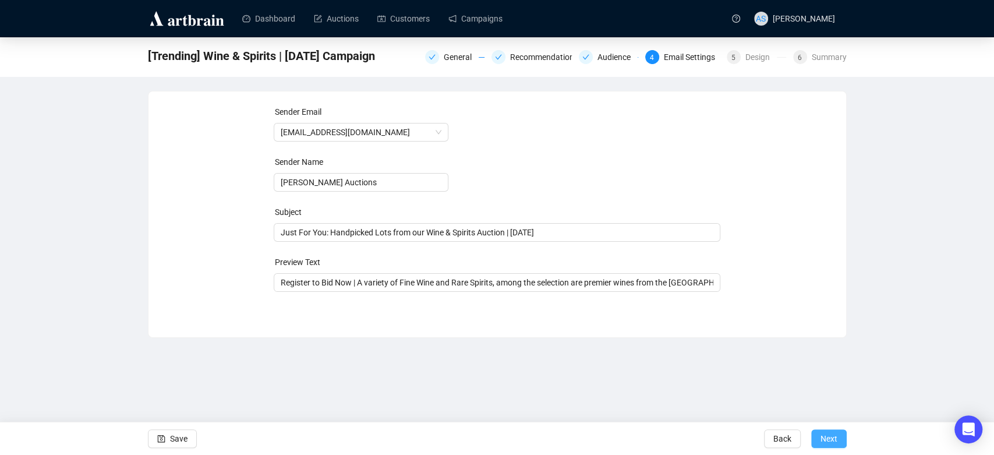
click at [828, 436] on span "Next" at bounding box center [829, 438] width 17 height 33
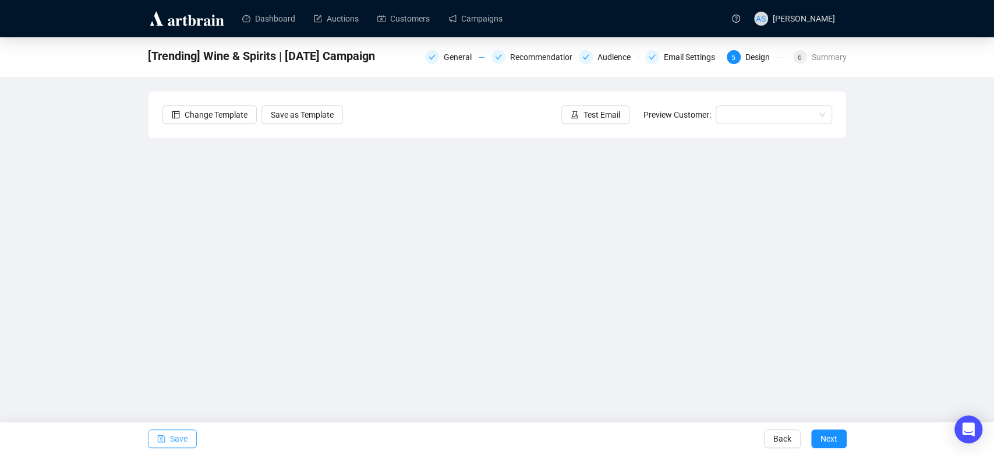
click at [185, 436] on span "Save" at bounding box center [178, 438] width 17 height 33
click at [608, 118] on span "Test Email" at bounding box center [602, 114] width 37 height 13
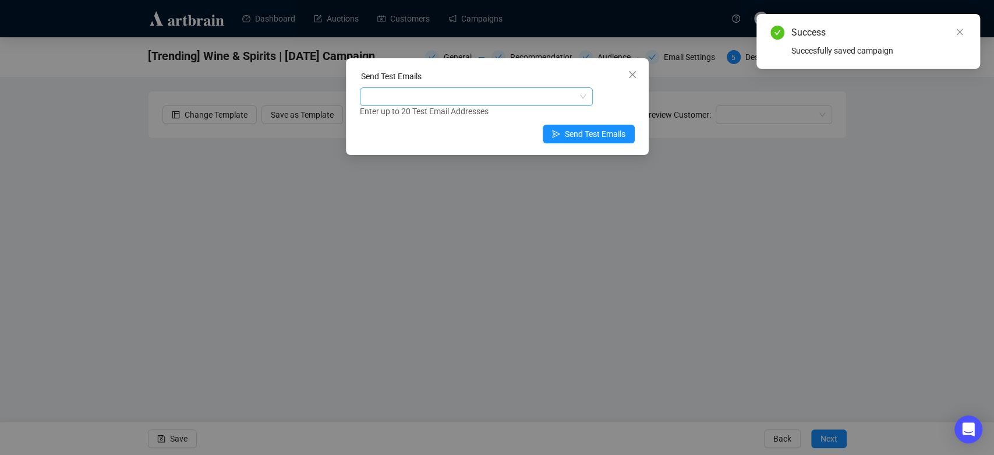
click at [522, 98] on div at bounding box center [470, 97] width 216 height 16
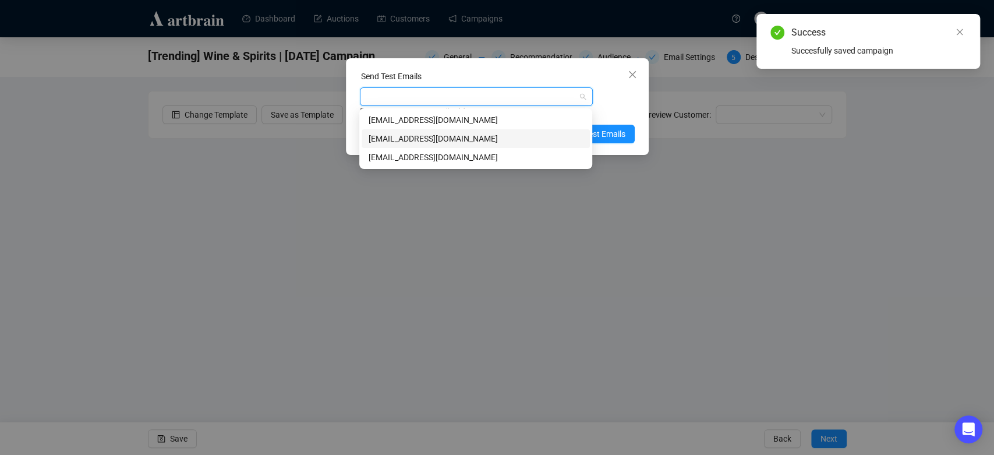
click at [506, 134] on div "[EMAIL_ADDRESS][DOMAIN_NAME]" at bounding box center [476, 138] width 214 height 13
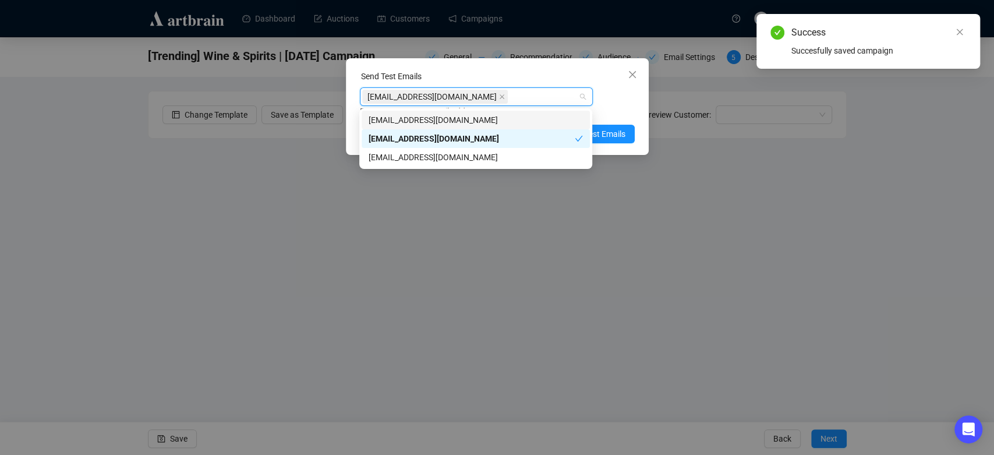
click at [620, 94] on div "[EMAIL_ADDRESS][DOMAIN_NAME] Enter up to 20 Test Email Addresses" at bounding box center [497, 102] width 275 height 30
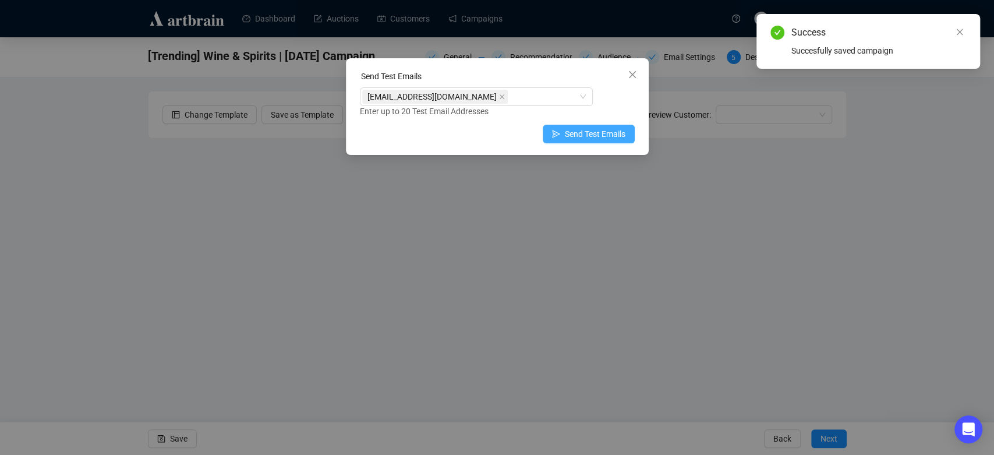
click at [606, 140] on button "Send Test Emails" at bounding box center [589, 134] width 92 height 19
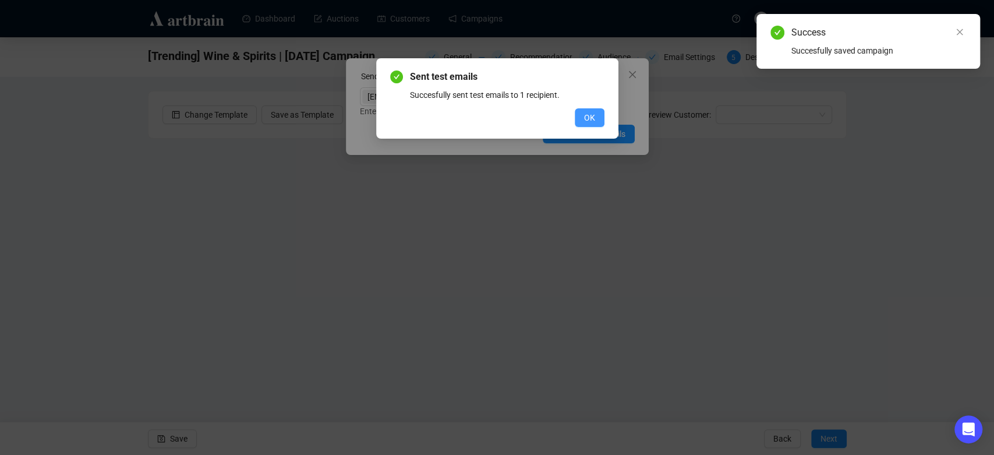
click at [601, 108] on button "OK" at bounding box center [590, 117] width 30 height 19
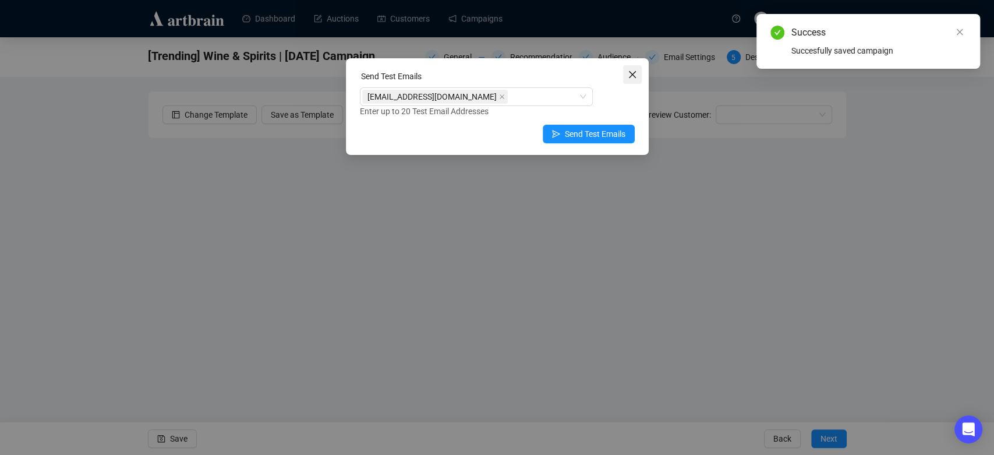
click at [634, 72] on icon "close" at bounding box center [632, 74] width 9 height 9
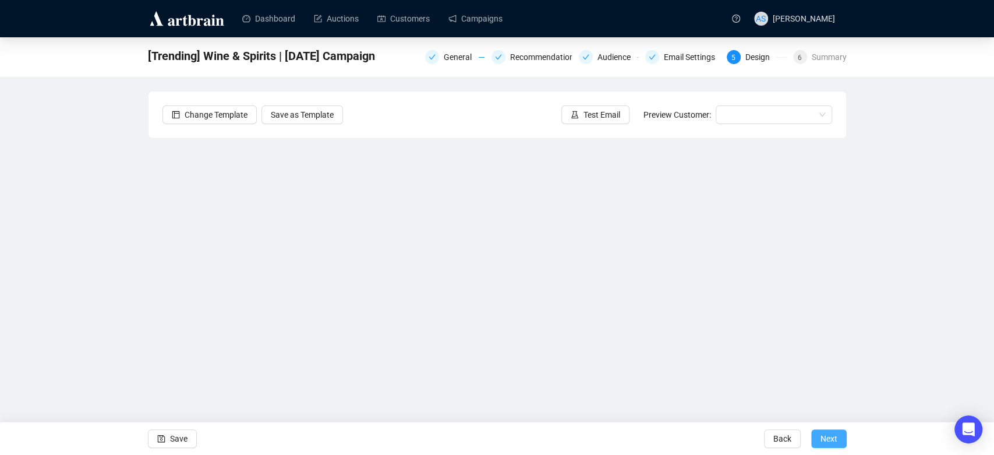
click at [822, 441] on span "Next" at bounding box center [829, 438] width 17 height 33
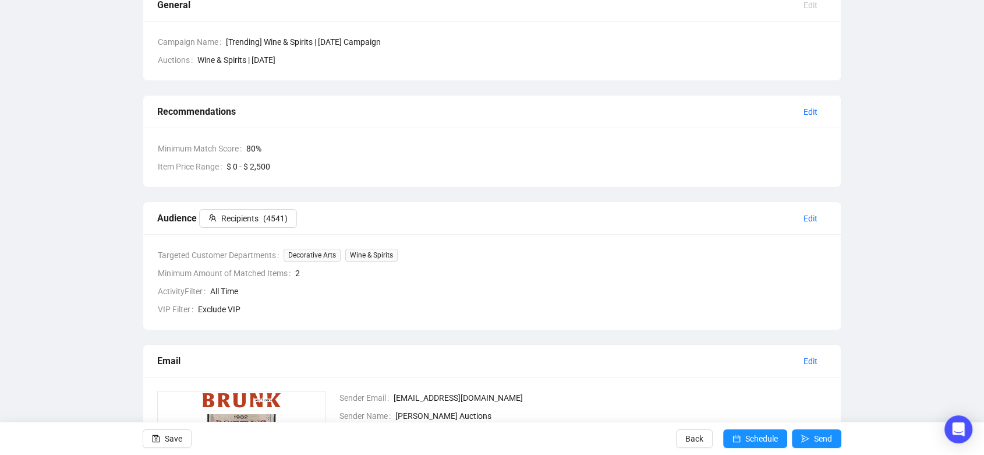
scroll to position [103, 0]
click at [807, 111] on span "Edit" at bounding box center [811, 111] width 14 height 13
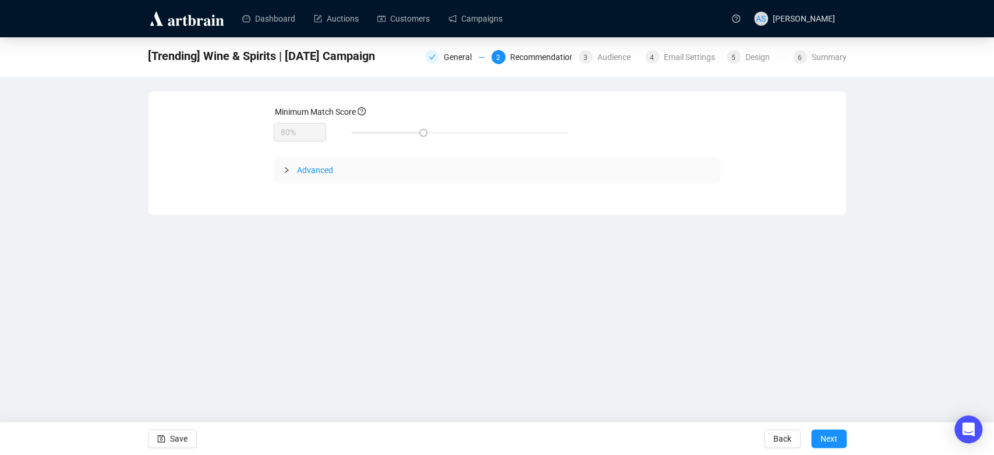
click at [317, 161] on div "Advanced" at bounding box center [497, 170] width 447 height 27
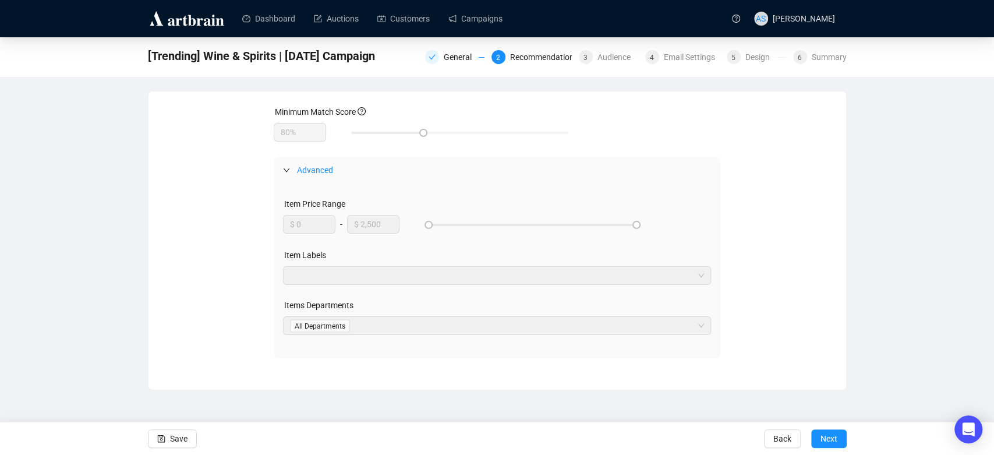
click at [317, 161] on div "Advanced" at bounding box center [497, 170] width 447 height 27
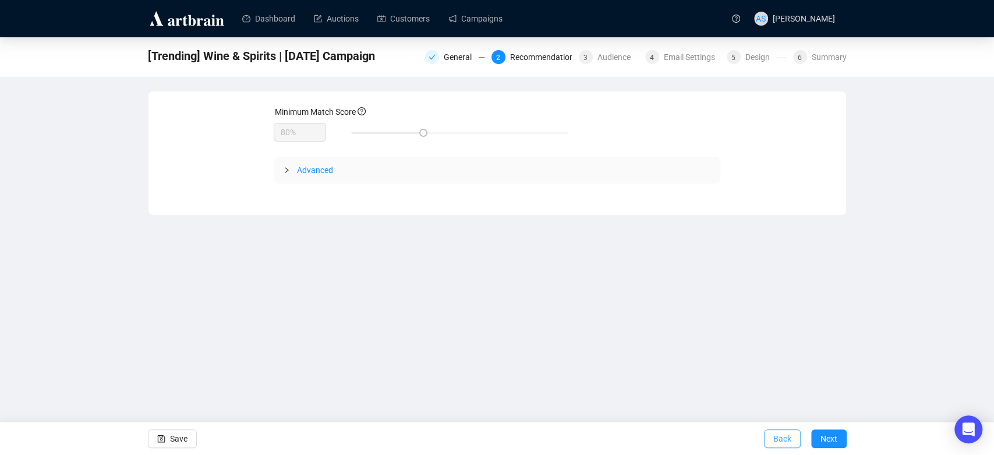
click at [780, 437] on span "Back" at bounding box center [782, 438] width 18 height 33
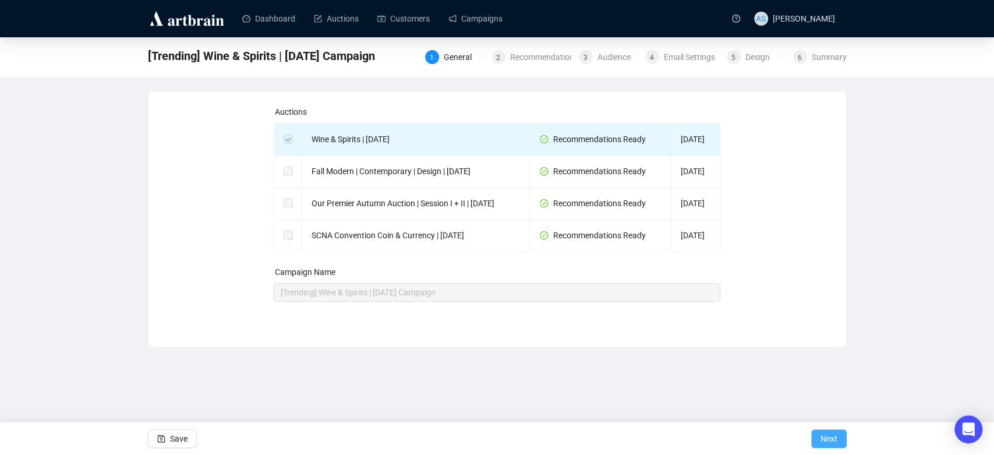
click at [816, 442] on button "Next" at bounding box center [829, 438] width 36 height 19
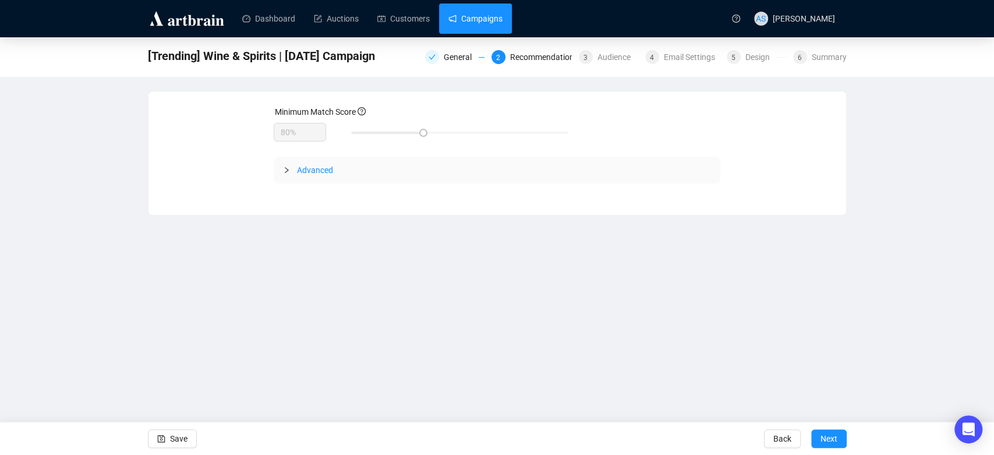
click at [464, 8] on link "Campaigns" at bounding box center [475, 18] width 54 height 30
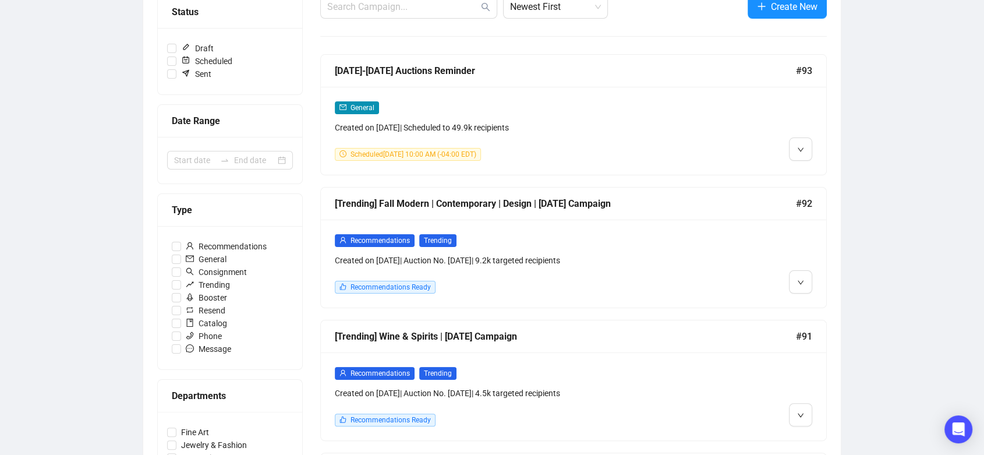
scroll to position [190, 0]
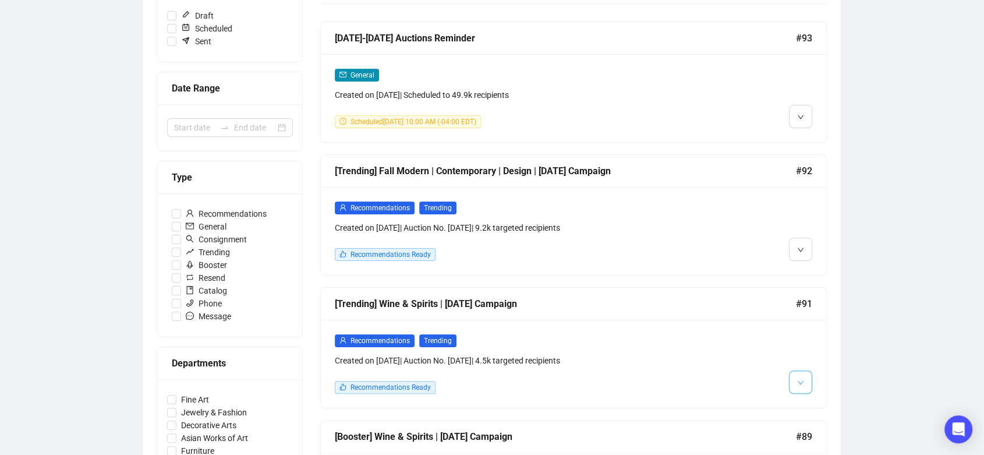
click at [808, 382] on button "button" at bounding box center [800, 381] width 23 height 23
click at [799, 402] on img at bounding box center [803, 404] width 9 height 9
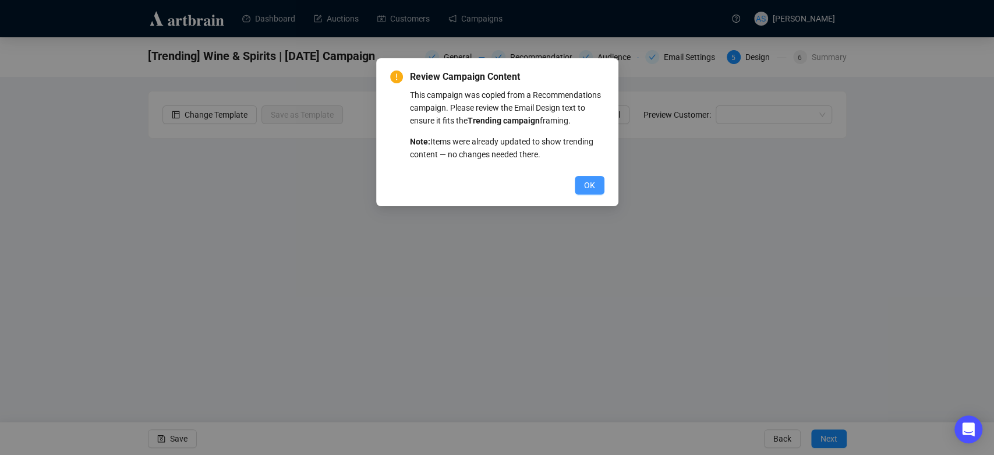
click at [585, 190] on span "OK" at bounding box center [589, 185] width 11 height 13
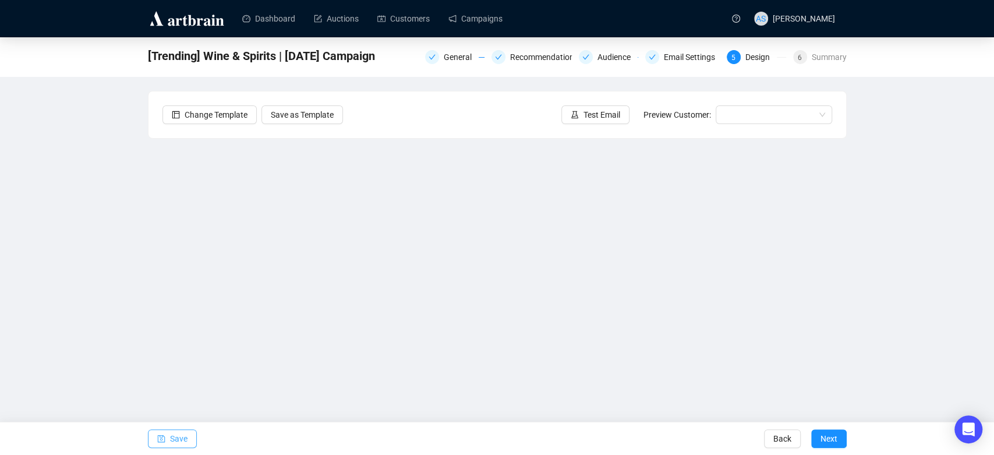
click at [172, 442] on span "Save" at bounding box center [178, 438] width 17 height 33
click at [829, 435] on span "Next" at bounding box center [829, 438] width 17 height 33
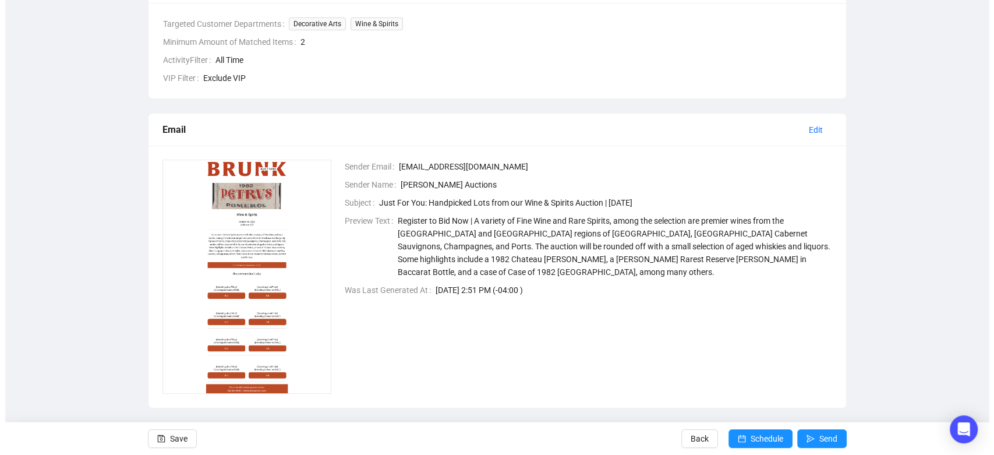
scroll to position [345, 0]
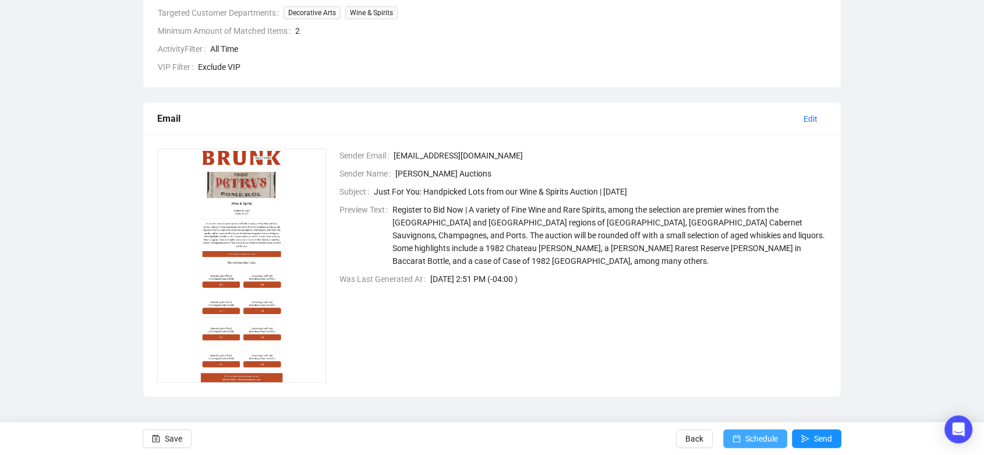
click at [765, 439] on span "Schedule" at bounding box center [762, 438] width 33 height 33
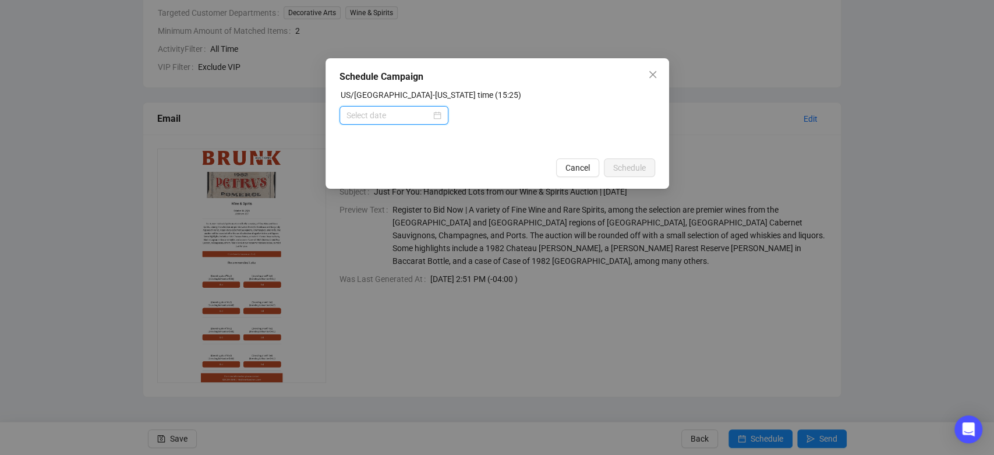
click at [416, 116] on input at bounding box center [389, 115] width 84 height 13
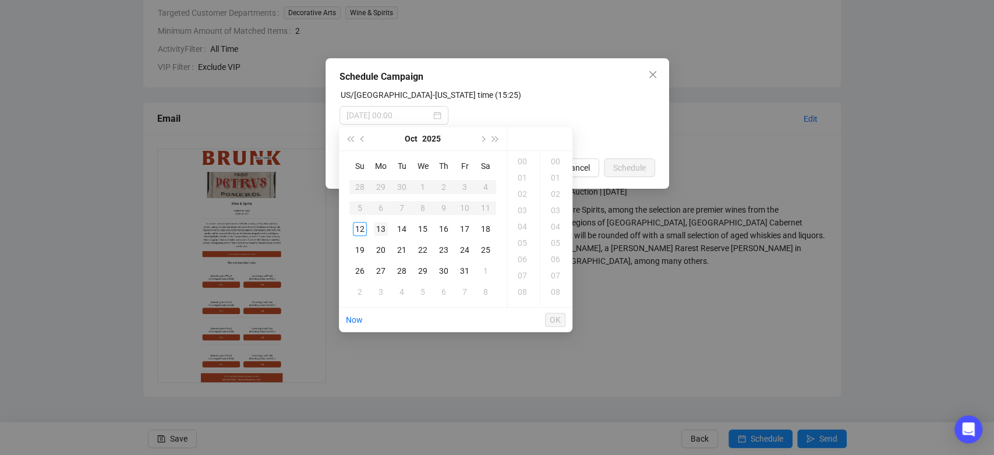
click at [378, 228] on div "13" at bounding box center [381, 229] width 14 height 14
click at [522, 255] on div "06" at bounding box center [524, 259] width 28 height 16
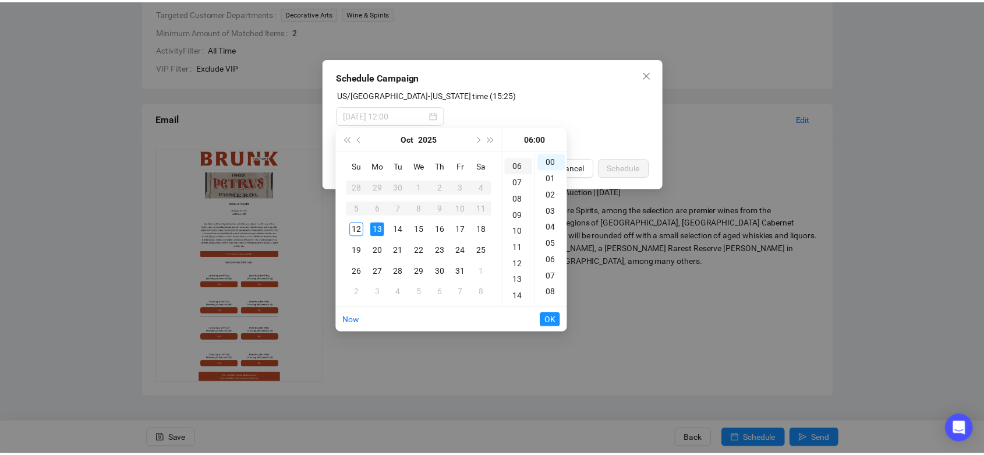
scroll to position [98, 0]
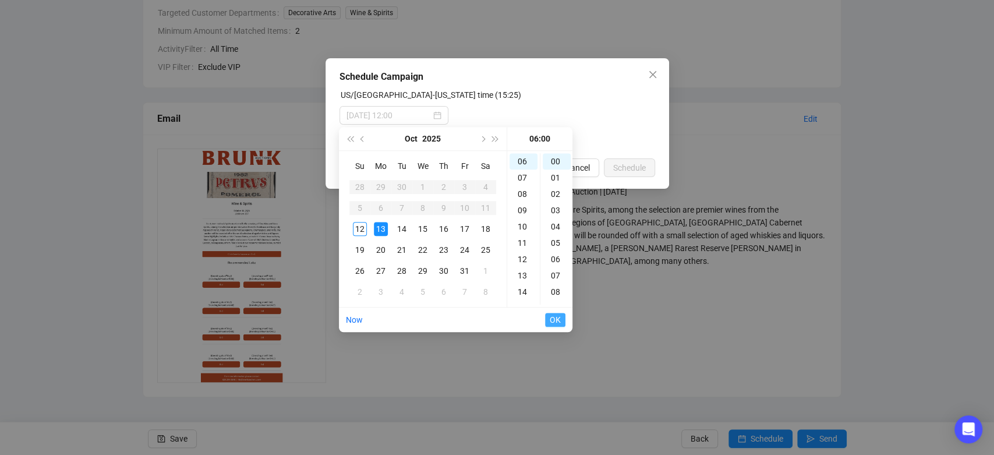
type input "[DATE] 06:00"
click at [552, 320] on span "OK" at bounding box center [555, 320] width 11 height 22
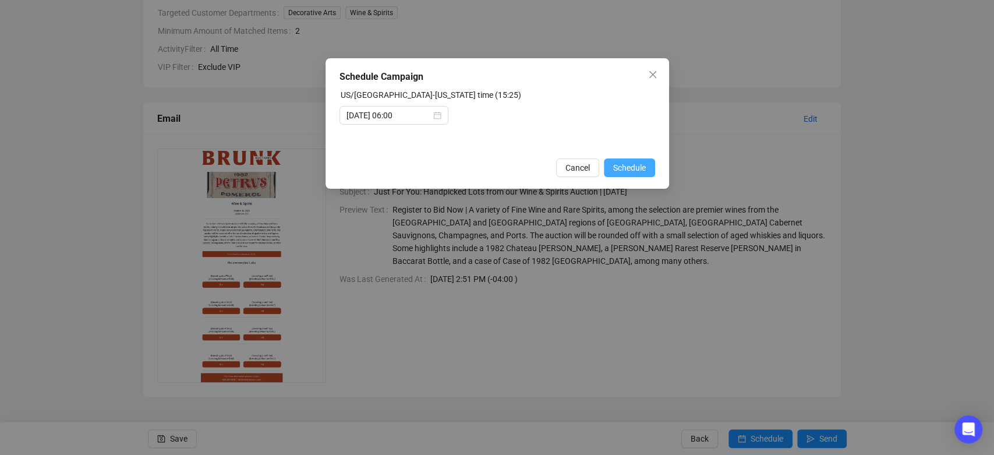
click at [631, 170] on span "Schedule" at bounding box center [629, 167] width 33 height 13
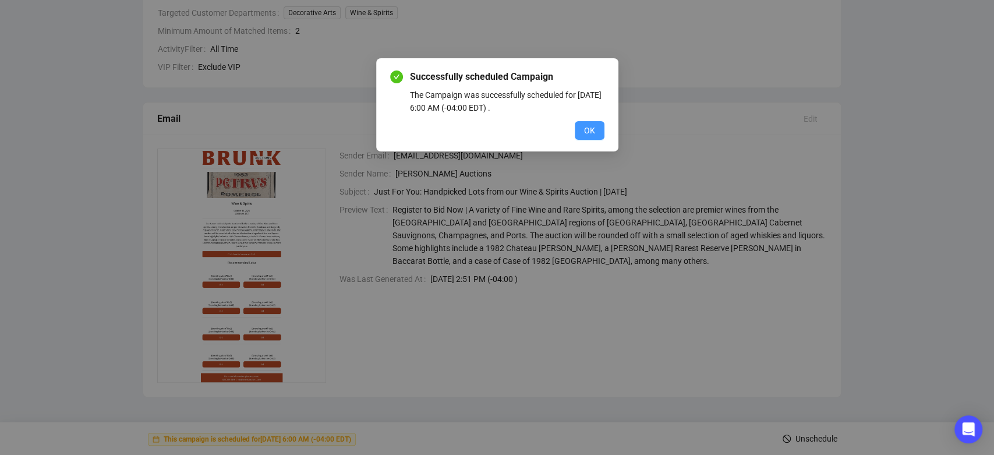
click at [592, 135] on span "OK" at bounding box center [589, 130] width 11 height 13
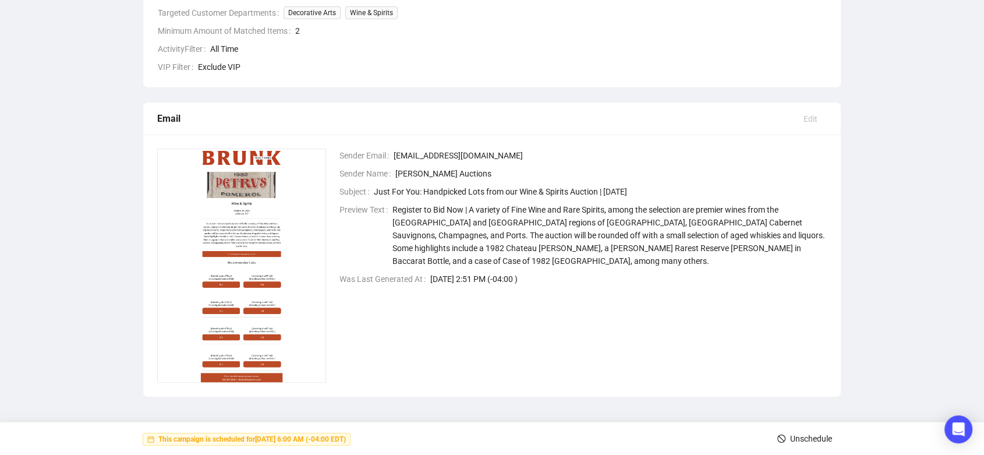
scroll to position [0, 0]
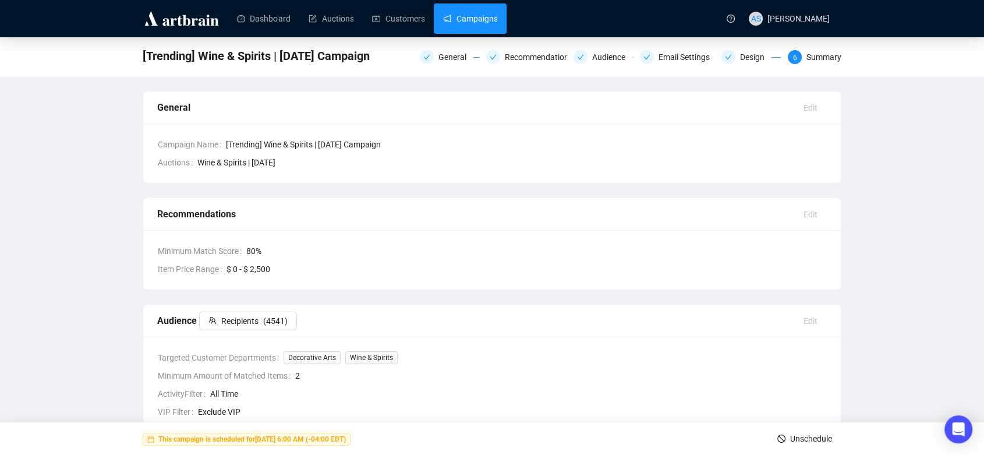
click at [461, 22] on link "Campaigns" at bounding box center [470, 18] width 54 height 30
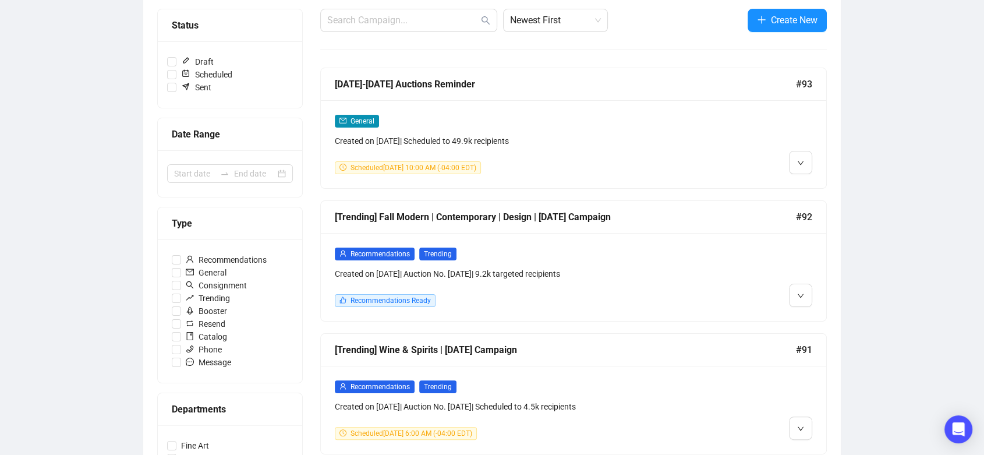
scroll to position [144, 0]
click at [801, 296] on icon "down" at bounding box center [800, 295] width 7 height 7
click at [800, 318] on img at bounding box center [803, 319] width 9 height 9
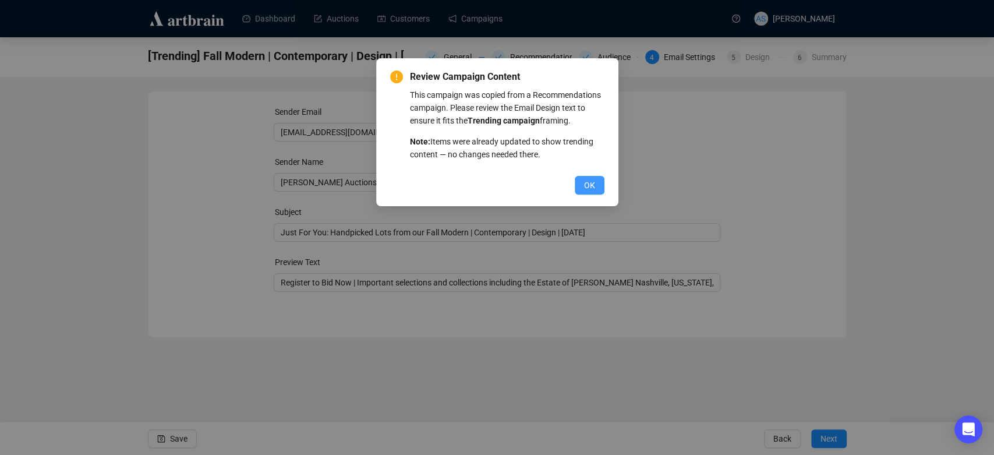
click at [590, 184] on span "OK" at bounding box center [589, 185] width 11 height 13
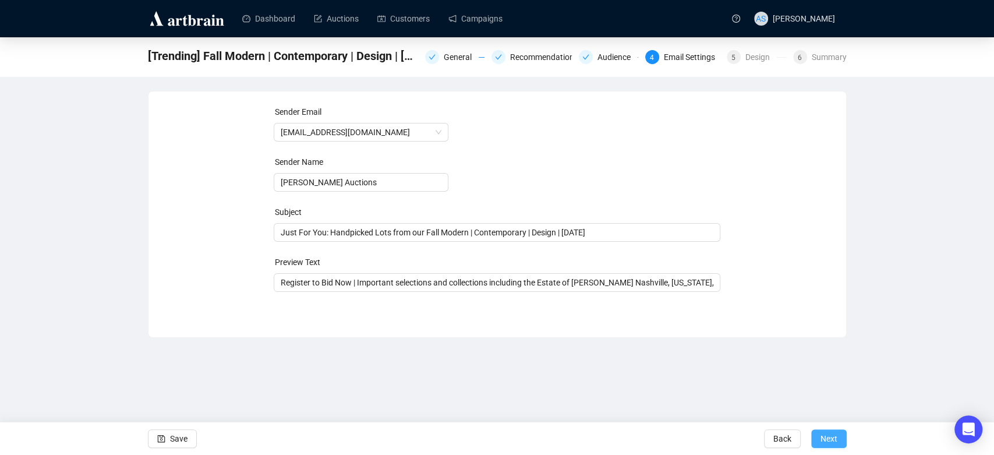
click at [818, 437] on button "Next" at bounding box center [829, 438] width 36 height 19
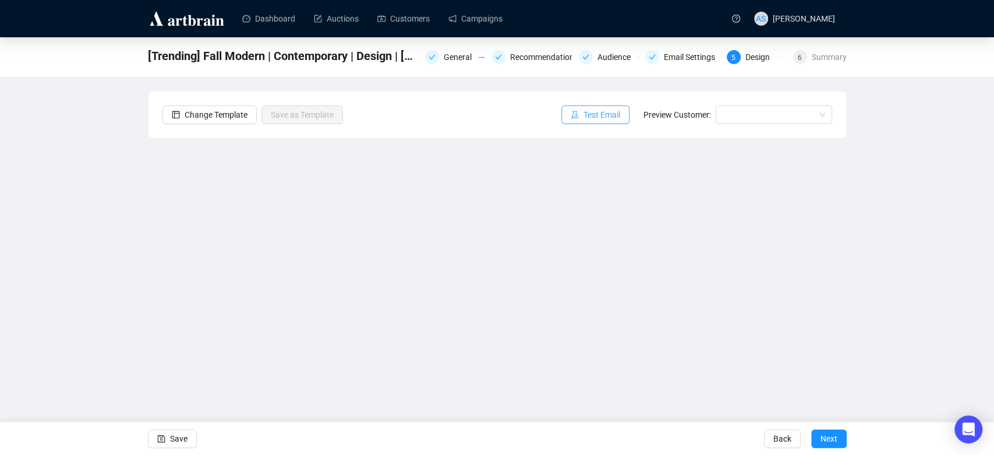
click at [601, 110] on span "Test Email" at bounding box center [602, 114] width 37 height 13
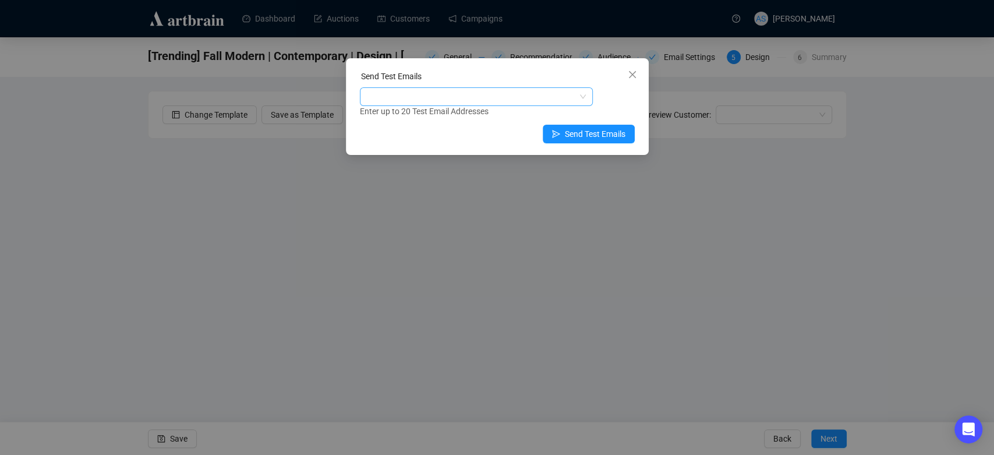
click at [522, 94] on div at bounding box center [470, 97] width 216 height 16
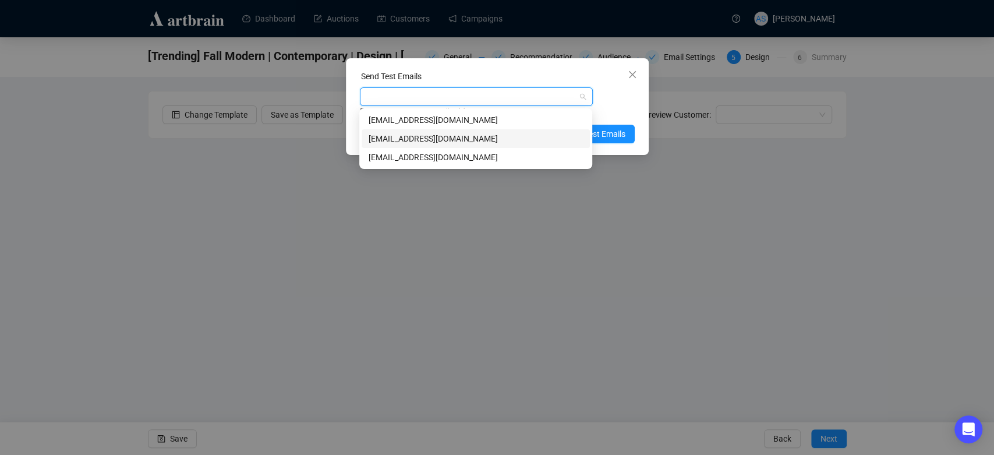
click at [506, 135] on div "[EMAIL_ADDRESS][DOMAIN_NAME]" at bounding box center [476, 138] width 214 height 13
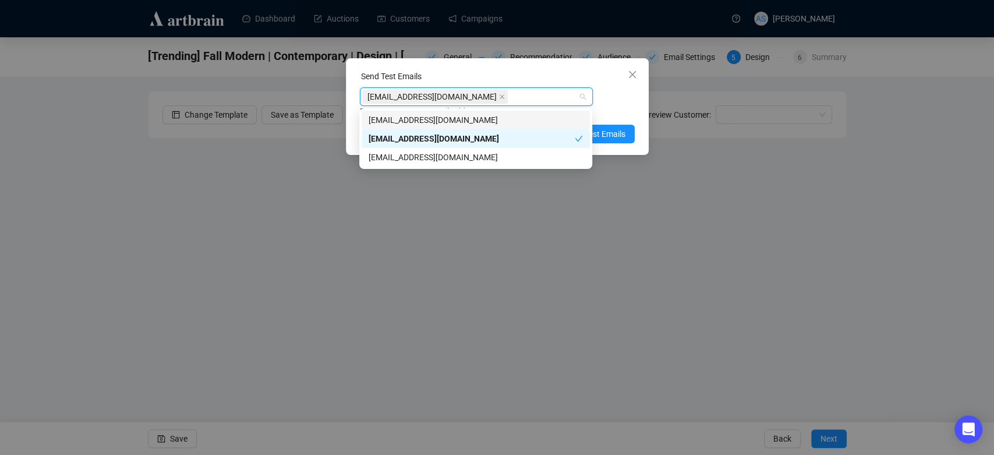
click at [601, 116] on div "Enter up to 20 Test Email Addresses" at bounding box center [497, 111] width 275 height 13
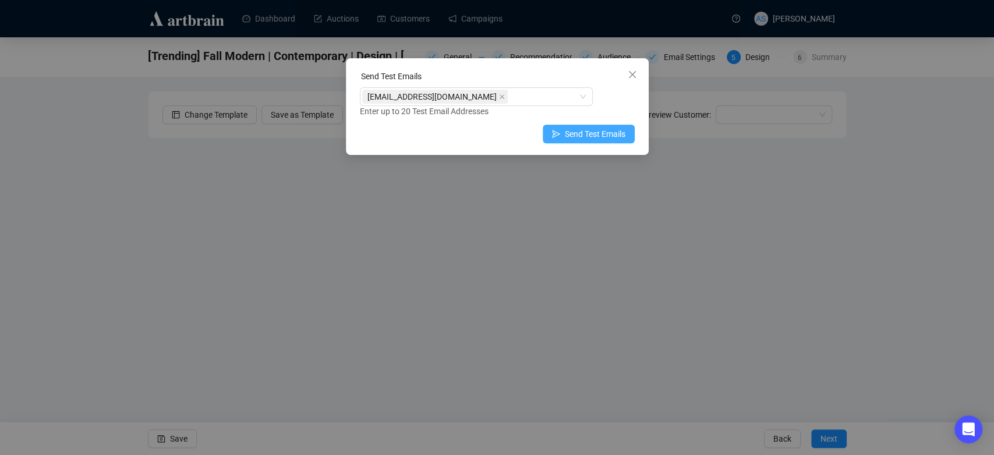
click at [595, 140] on span "Send Test Emails" at bounding box center [595, 134] width 61 height 13
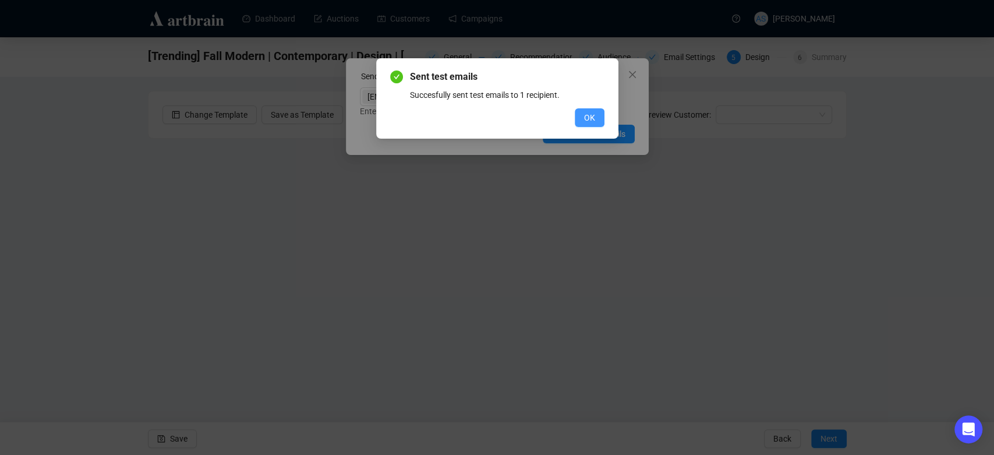
click at [582, 121] on button "OK" at bounding box center [590, 117] width 30 height 19
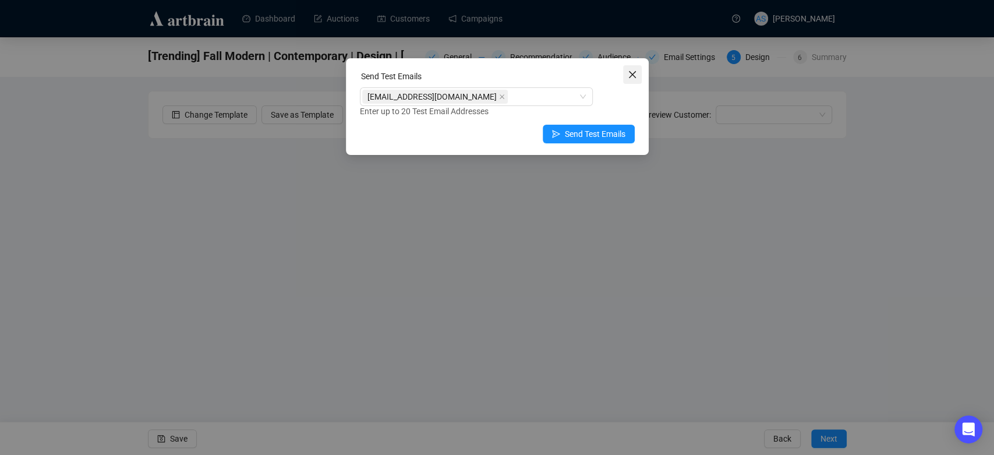
click at [634, 81] on button "Close" at bounding box center [632, 74] width 19 height 19
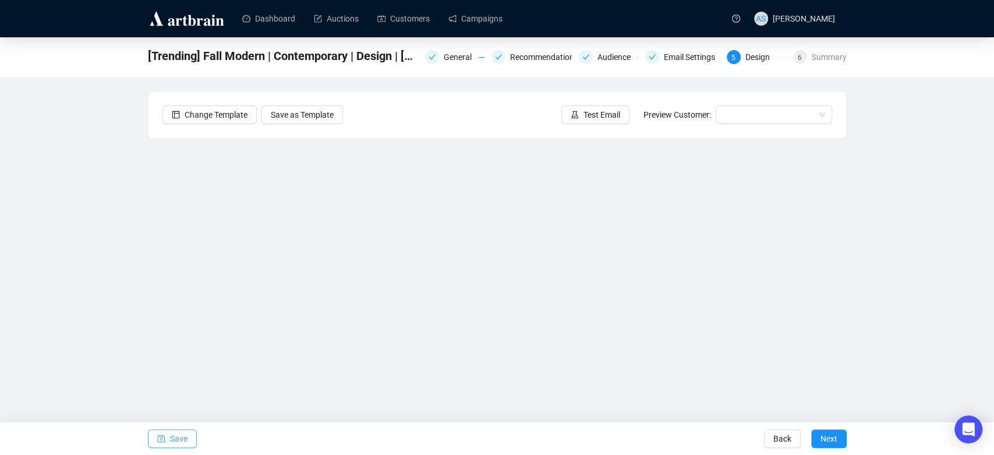
click at [170, 441] on span "Save" at bounding box center [178, 438] width 17 height 33
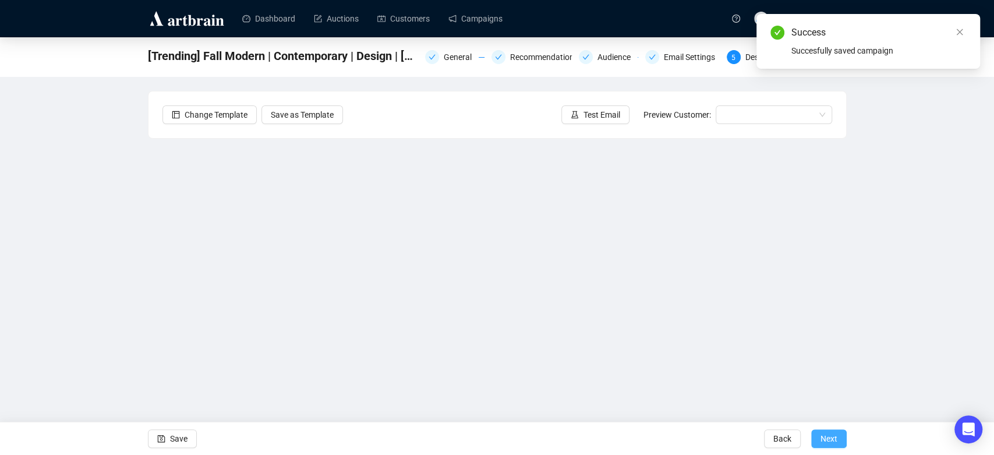
click at [829, 444] on span "Next" at bounding box center [829, 438] width 17 height 33
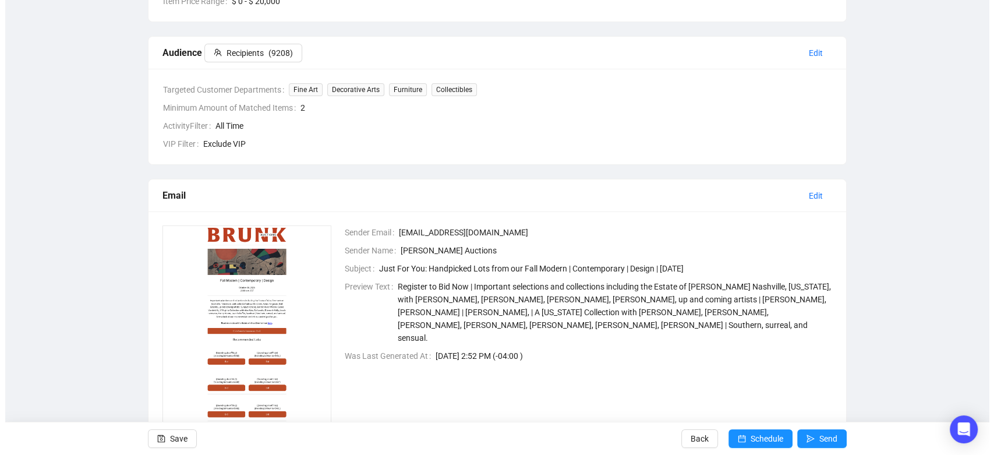
scroll to position [345, 0]
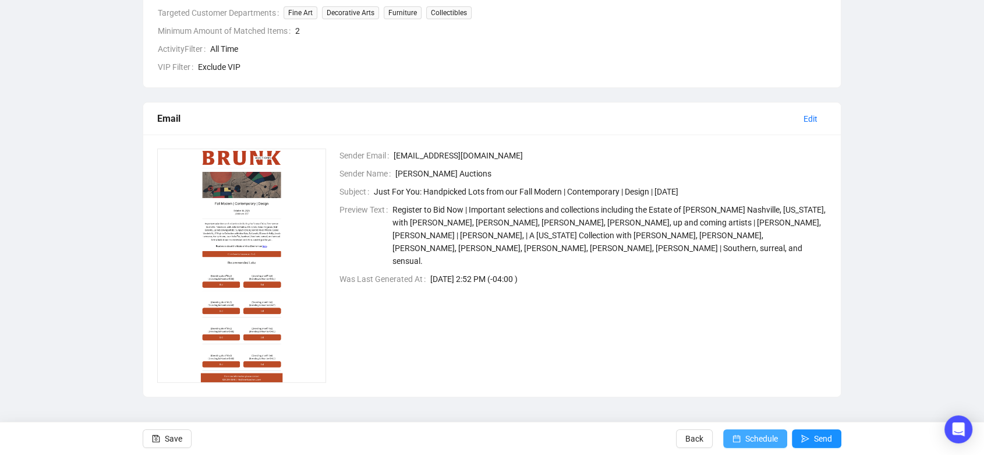
click at [762, 441] on span "Schedule" at bounding box center [762, 438] width 33 height 33
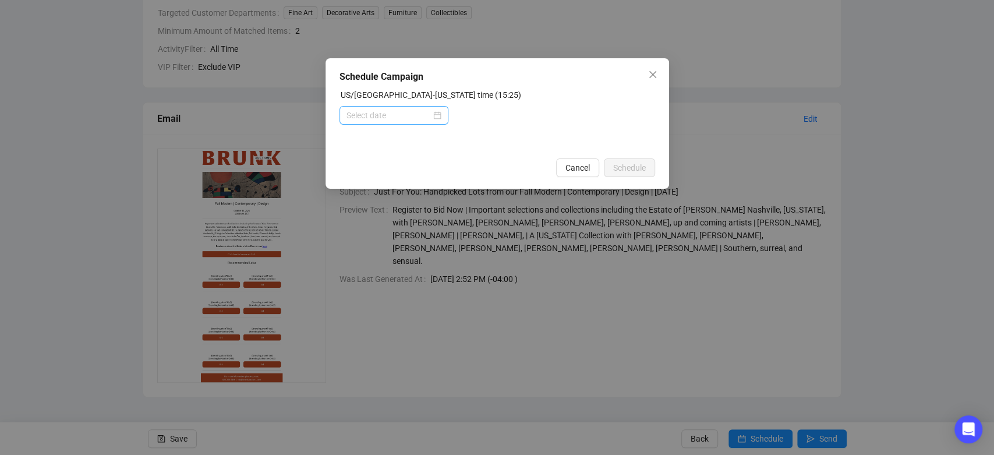
click at [441, 115] on div at bounding box center [394, 115] width 109 height 19
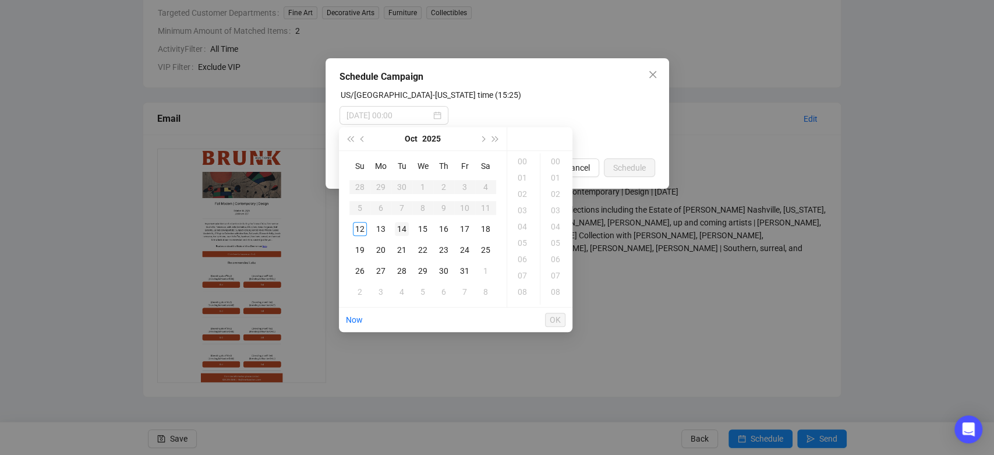
click at [400, 230] on div "14" at bounding box center [402, 229] width 14 height 14
click at [522, 255] on div "06" at bounding box center [524, 259] width 28 height 16
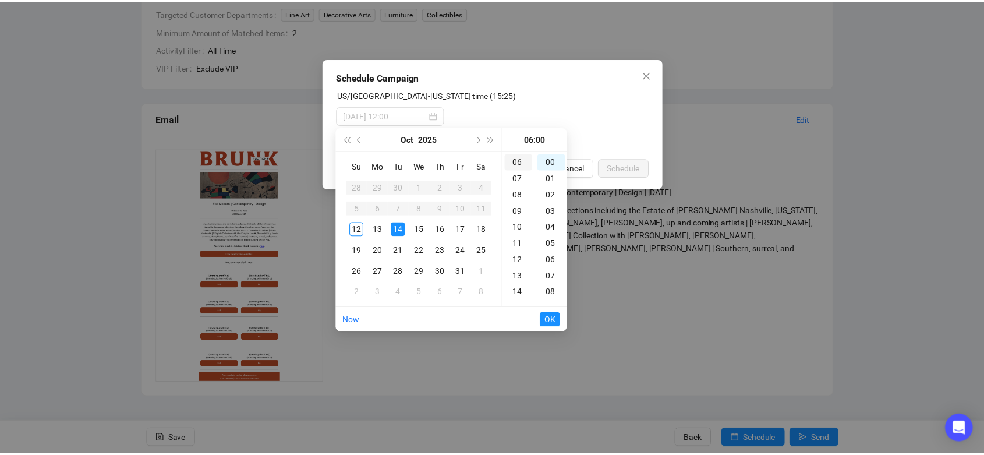
scroll to position [98, 0]
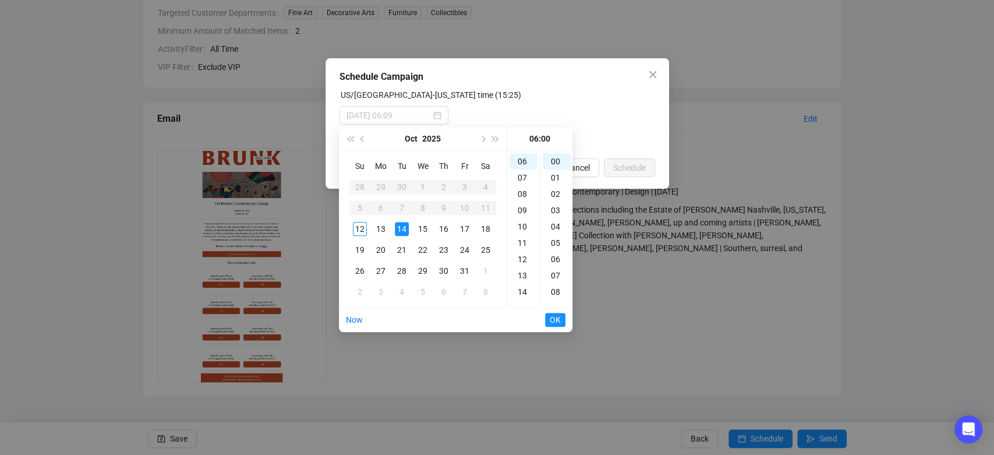
type input "[DATE] 06:00"
click at [552, 320] on span "OK" at bounding box center [555, 320] width 11 height 22
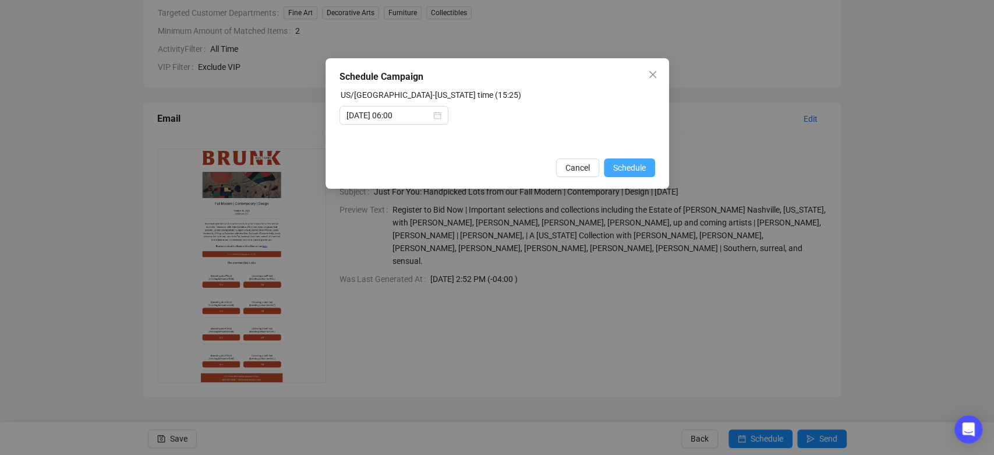
click at [630, 169] on span "Schedule" at bounding box center [629, 167] width 33 height 13
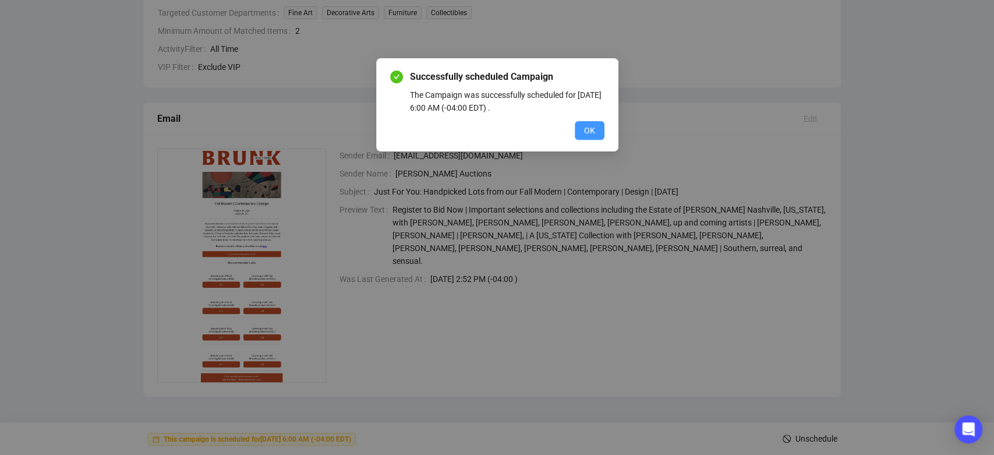
click at [592, 133] on span "OK" at bounding box center [589, 130] width 11 height 13
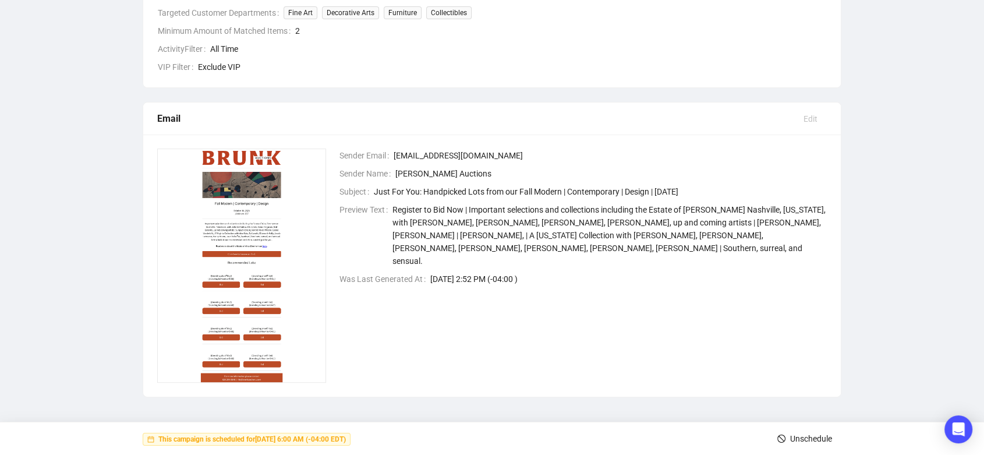
scroll to position [0, 0]
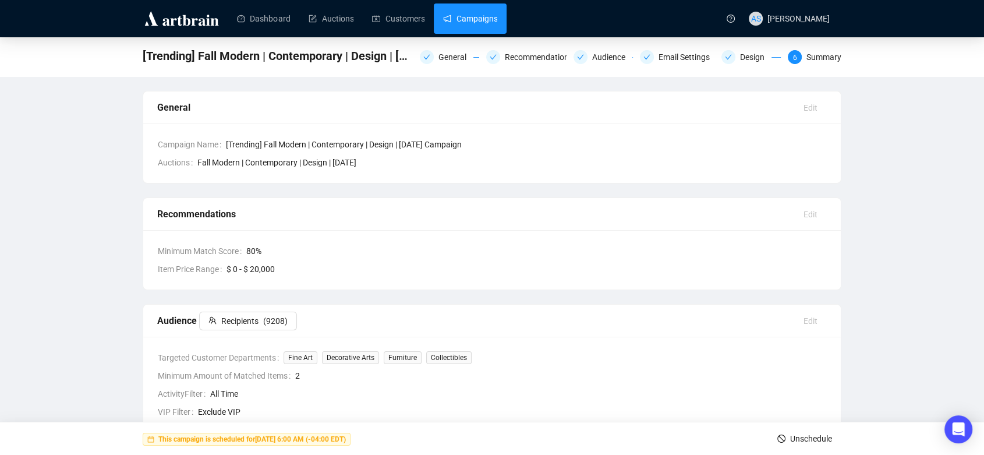
click at [444, 8] on link "Campaigns" at bounding box center [470, 18] width 54 height 30
